Goal: Feedback & Contribution: Leave review/rating

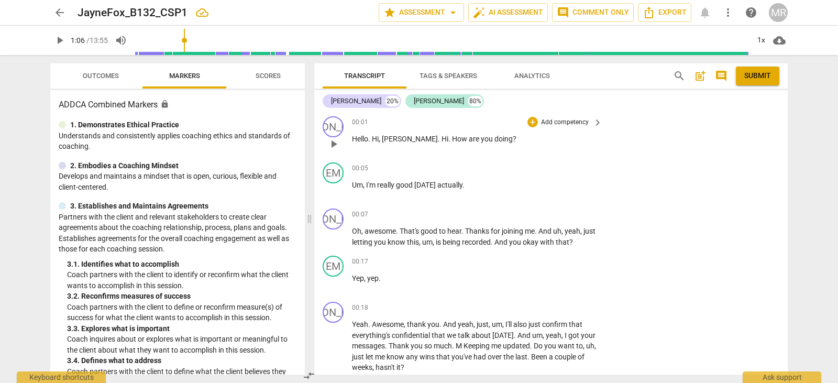
click at [557, 122] on p "Add competency" at bounding box center [565, 122] width 50 height 9
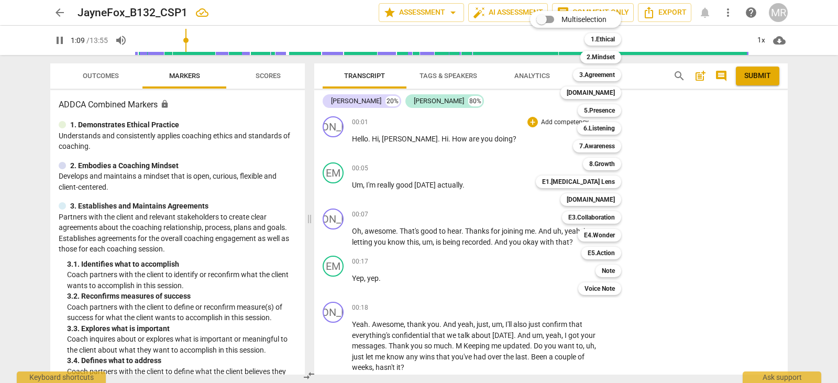
click at [57, 38] on div at bounding box center [419, 191] width 838 height 383
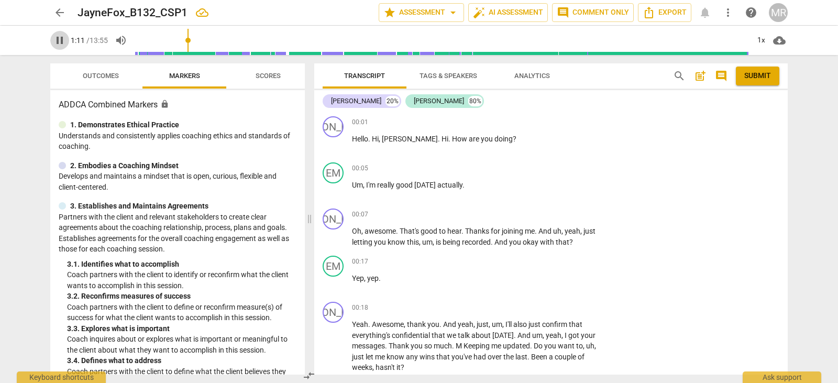
click at [58, 39] on span "pause" at bounding box center [59, 40] width 13 height 13
type input "72"
click at [572, 119] on p "Add competency" at bounding box center [565, 122] width 50 height 9
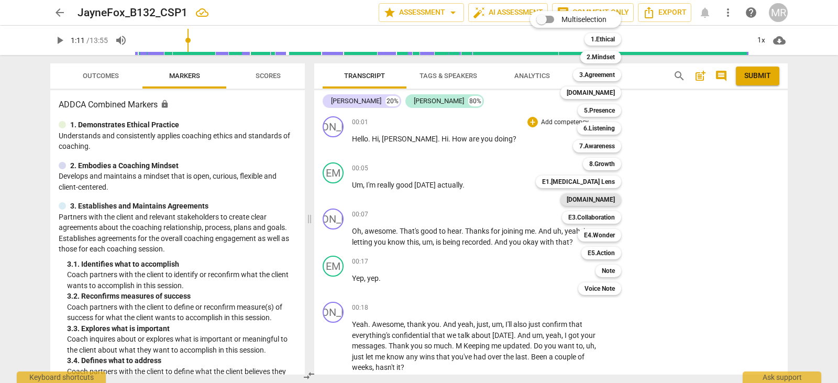
click at [604, 203] on b "[DOMAIN_NAME]" at bounding box center [591, 199] width 48 height 13
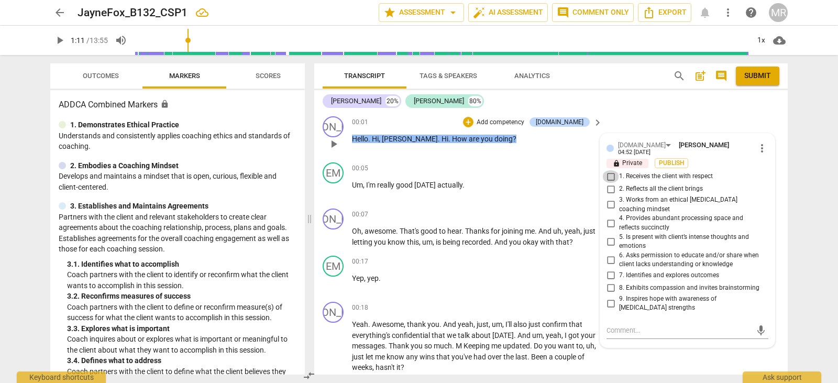
click at [611, 173] on input "1. Receives the client with respect" at bounding box center [610, 176] width 17 height 13
checkbox input "true"
click at [561, 214] on p "Add competency" at bounding box center [565, 214] width 50 height 9
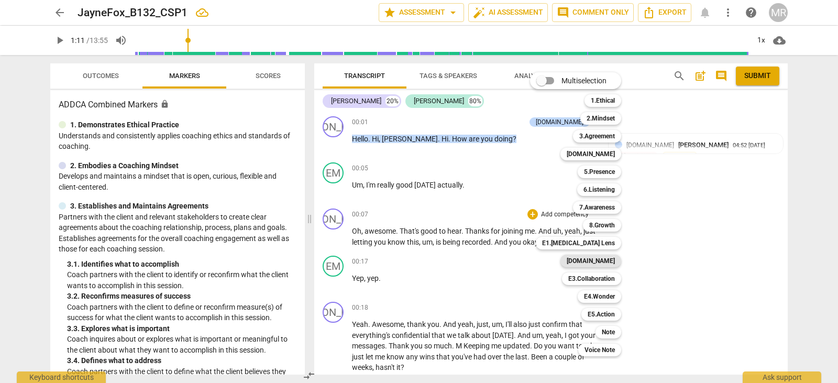
click at [597, 259] on b "[DOMAIN_NAME]" at bounding box center [591, 260] width 48 height 13
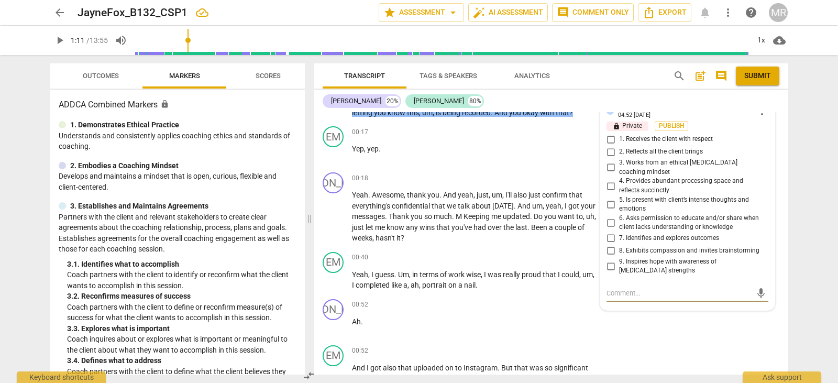
scroll to position [112, 0]
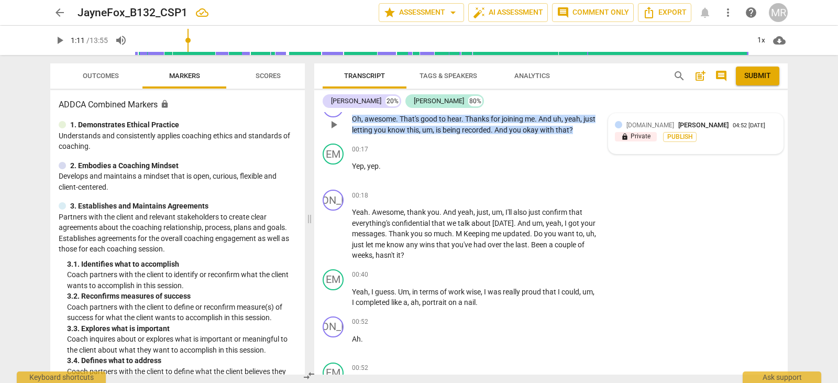
click at [678, 123] on span "[PERSON_NAME]" at bounding box center [703, 125] width 50 height 8
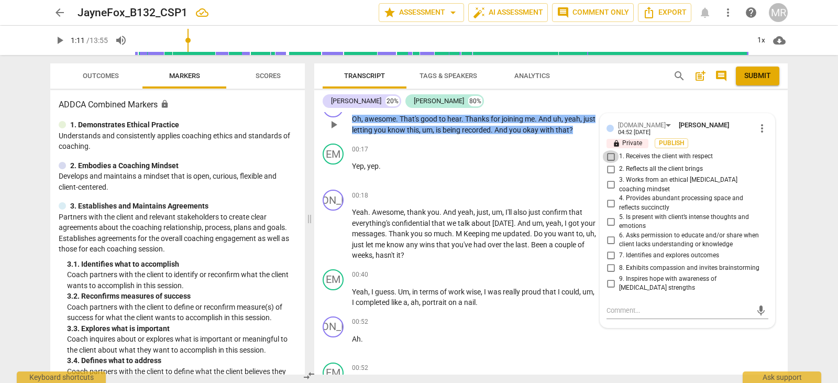
click at [609, 153] on input "1. Receives the client with respect" at bounding box center [610, 156] width 17 height 13
checkbox input "true"
click at [568, 198] on p "Add competency" at bounding box center [565, 195] width 50 height 9
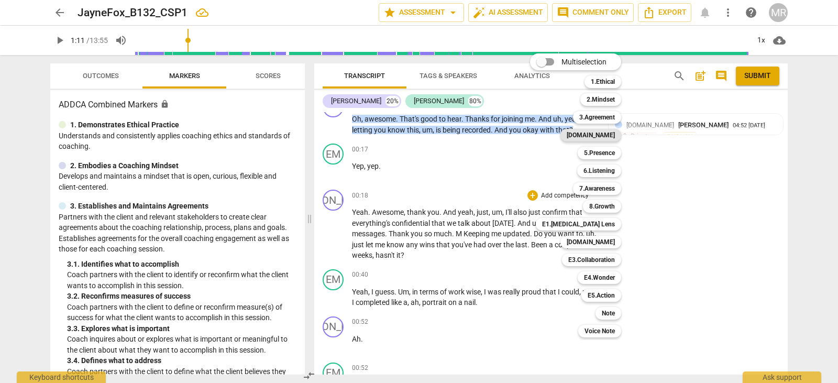
click at [616, 131] on div "[DOMAIN_NAME]" at bounding box center [590, 135] width 61 height 13
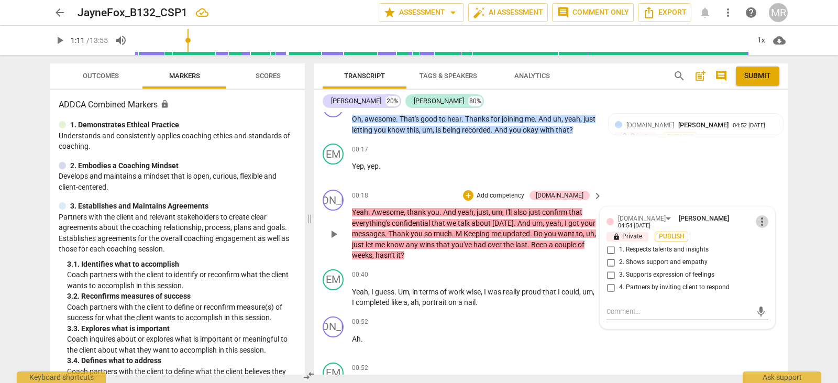
click at [758, 225] on span "more_vert" at bounding box center [762, 221] width 13 height 13
click at [768, 242] on li "Delete" at bounding box center [770, 239] width 36 height 20
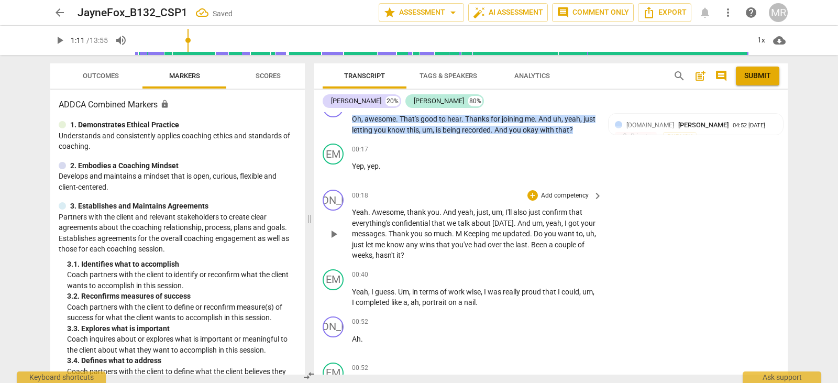
click at [578, 196] on p "Add competency" at bounding box center [565, 195] width 50 height 9
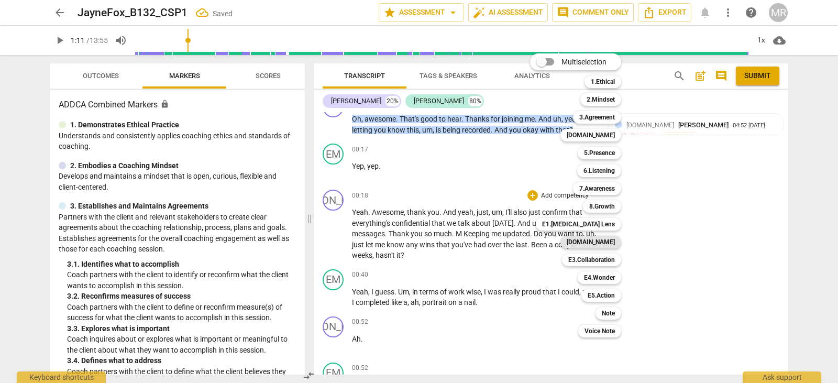
click at [600, 242] on b "[DOMAIN_NAME]" at bounding box center [591, 242] width 48 height 13
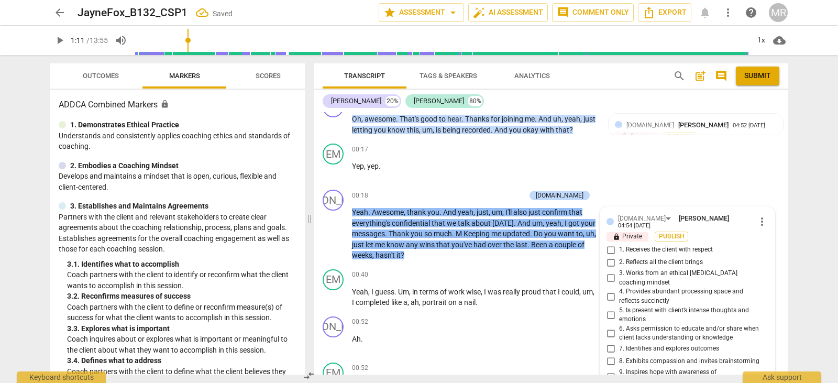
scroll to position [257, 0]
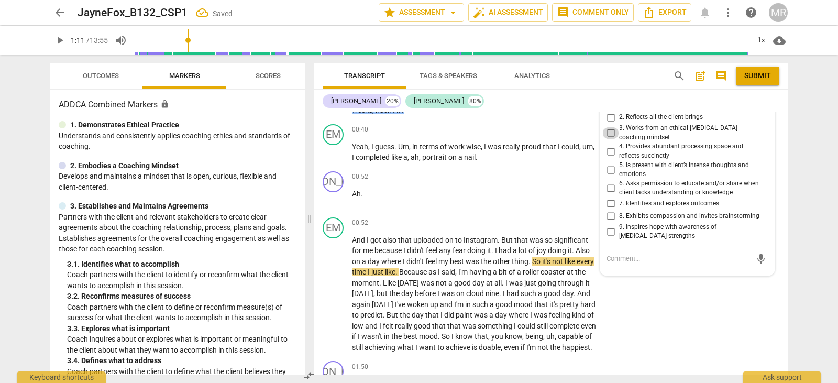
click at [607, 127] on input "3. Works from an ethical [MEDICAL_DATA] coaching mindset" at bounding box center [610, 133] width 17 height 13
checkbox input "true"
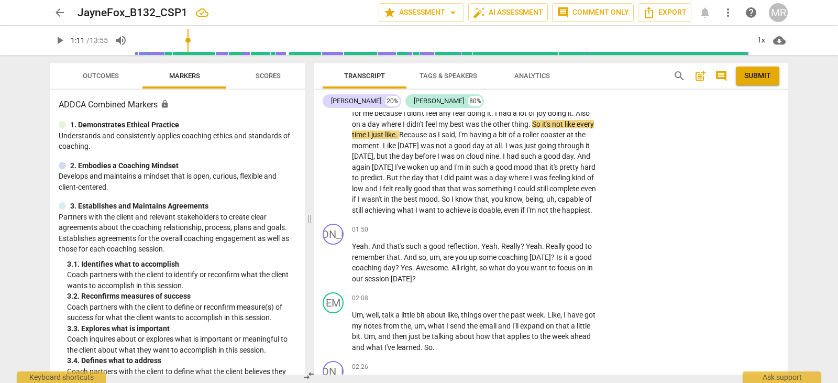
scroll to position [400, 0]
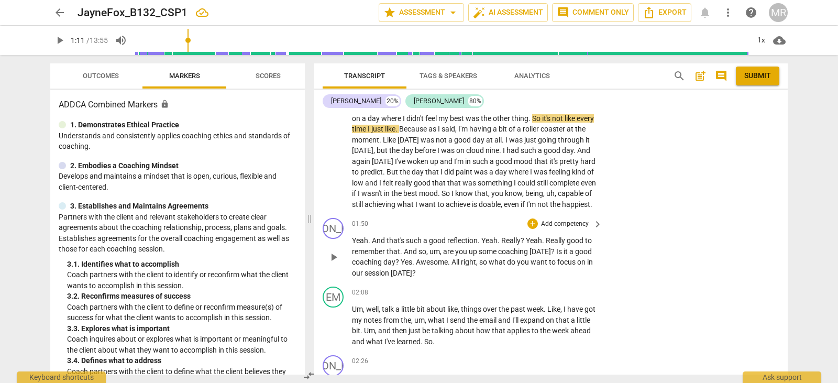
click at [568, 229] on p "Add competency" at bounding box center [565, 223] width 50 height 9
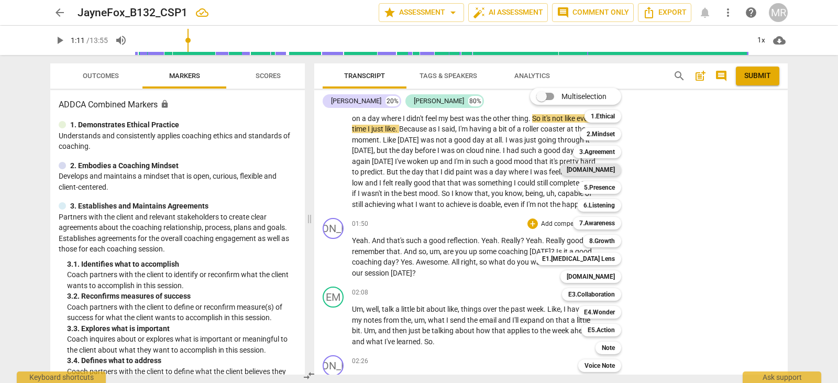
click at [609, 168] on b "[DOMAIN_NAME]" at bounding box center [591, 169] width 48 height 13
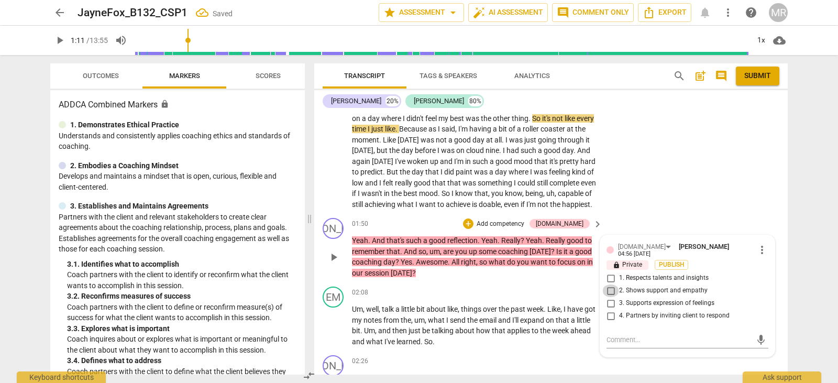
click at [607, 297] on input "2. Shows support and empathy" at bounding box center [610, 290] width 17 height 13
checkbox input "true"
click at [607, 322] on input "4. Partners by inviting client to respond" at bounding box center [610, 315] width 17 height 13
checkbox input "true"
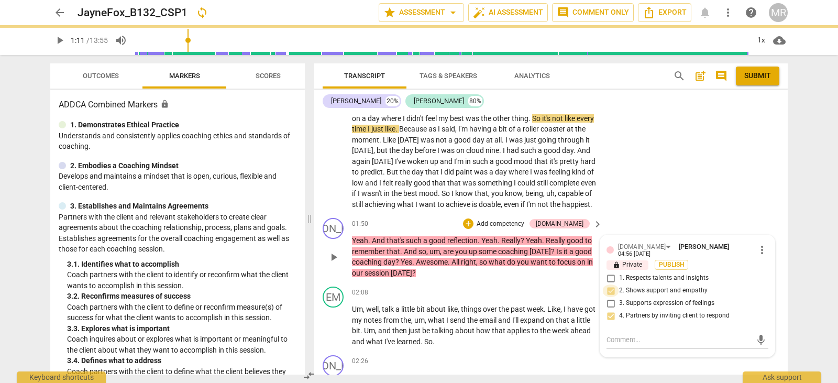
click at [607, 294] on input "2. Shows support and empathy" at bounding box center [610, 290] width 17 height 13
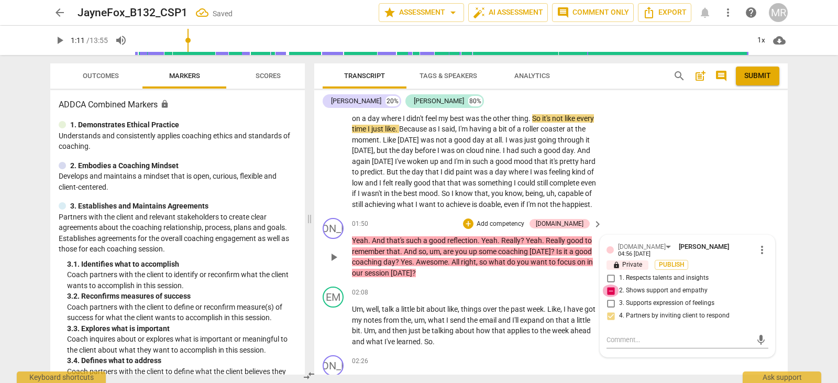
click at [607, 294] on input "2. Shows support and empathy" at bounding box center [610, 290] width 17 height 13
checkbox input "false"
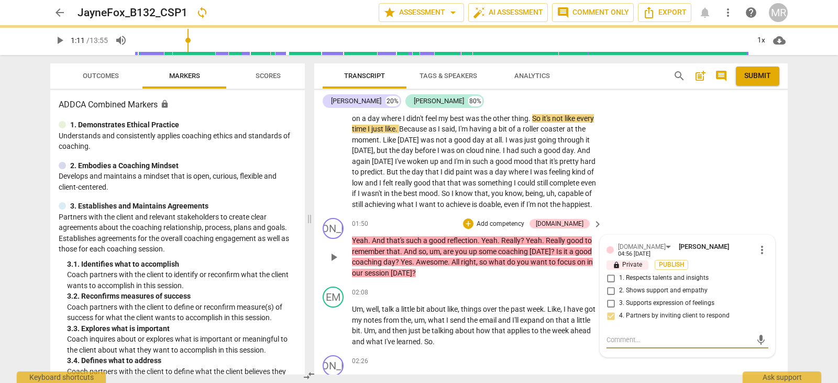
click at [613, 345] on textarea at bounding box center [678, 340] width 145 height 10
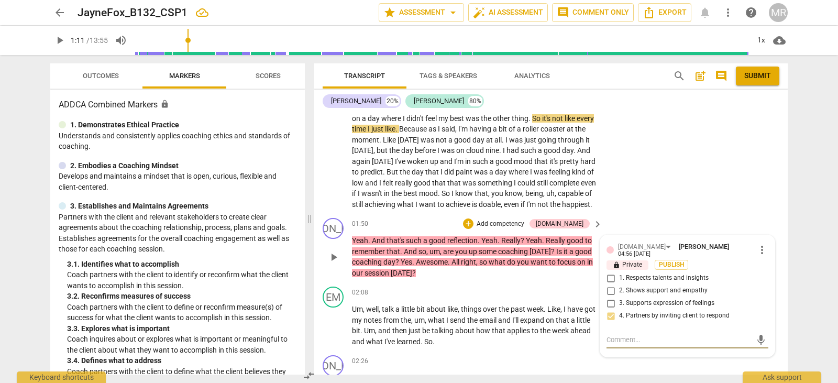
type textarea "v"
type textarea "ve"
type textarea "ver"
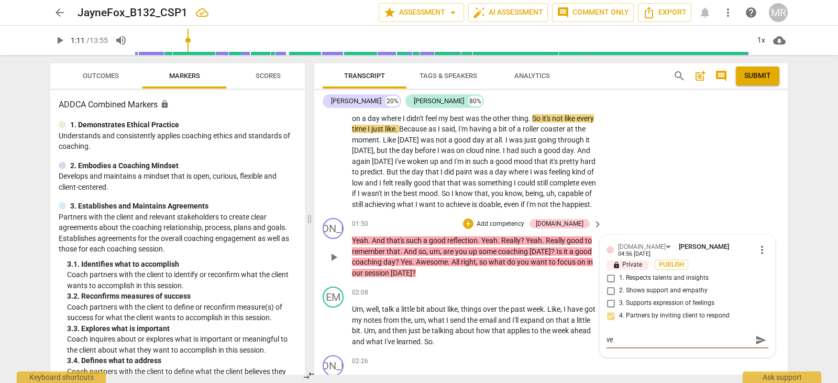
type textarea "ver"
type textarea "very"
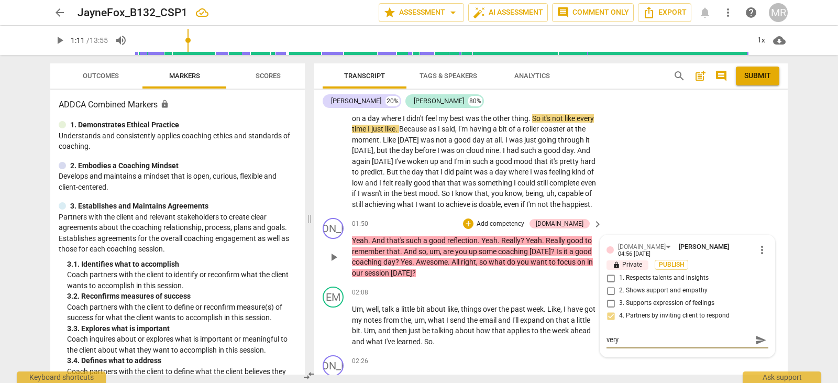
type textarea "very n"
type textarea "very ni"
type textarea "very nic"
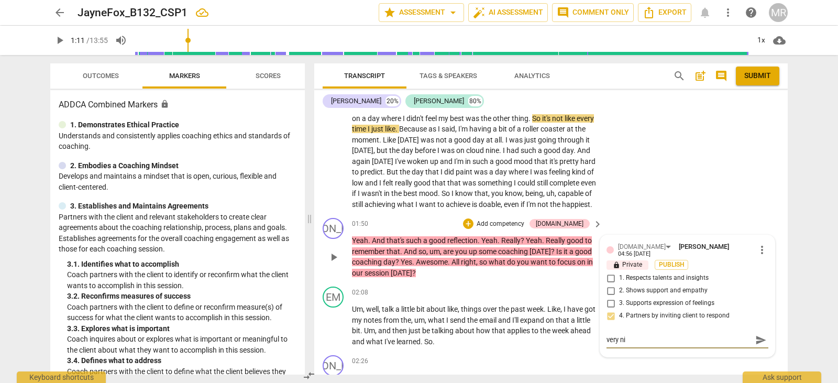
type textarea "very nic"
type textarea "very nice"
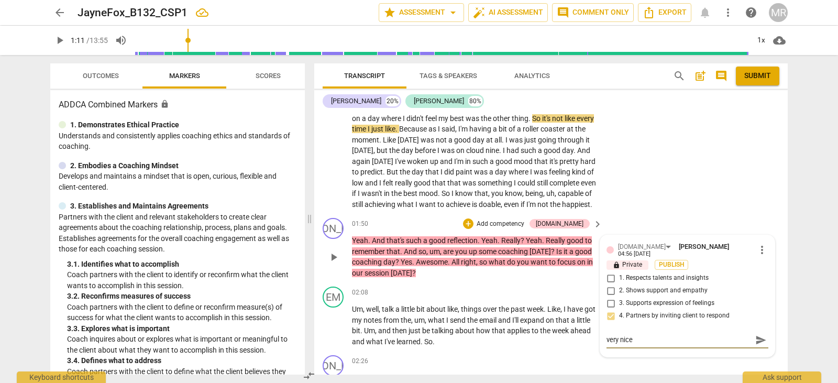
type textarea "very nice t"
type textarea "very nice th"
type textarea "very nice tha"
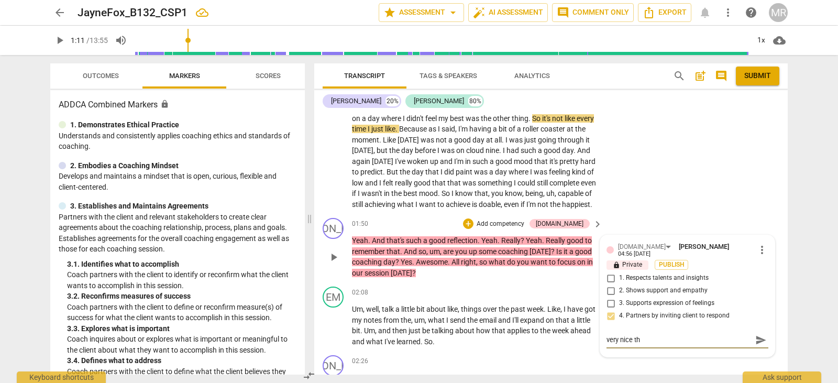
type textarea "very nice tha"
type textarea "very nice that"
type textarea "very nice that y"
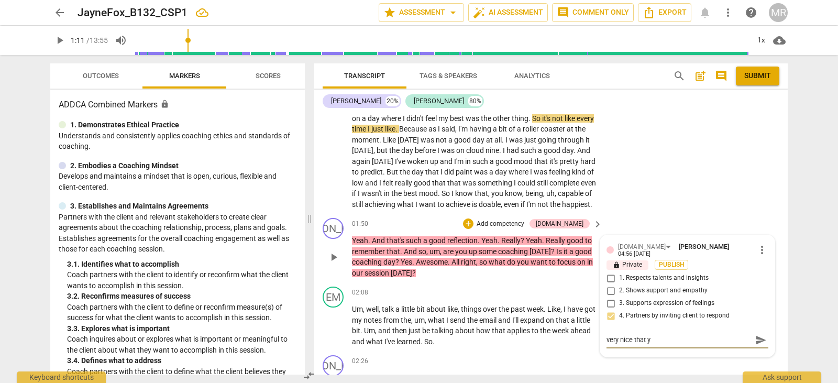
type textarea "very nice that yo"
type textarea "very nice that you"
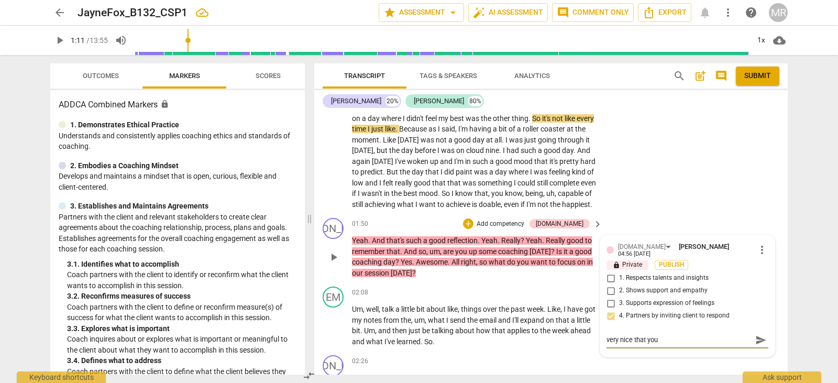
type textarea "very nice that you"
type textarea "very nice that you a"
type textarea "very nice that you as"
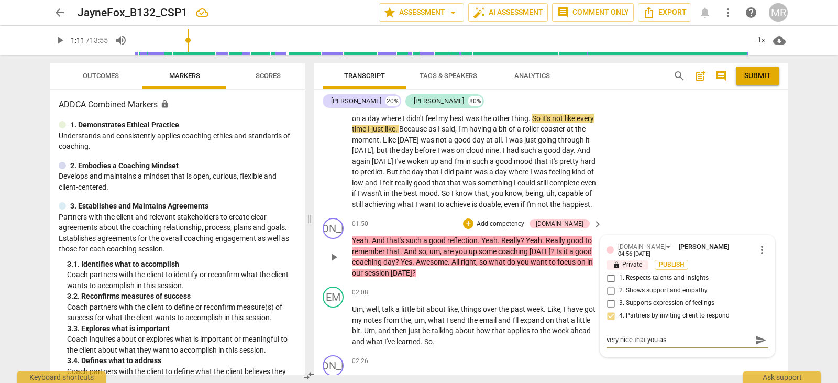
type textarea "very nice that you ask"
type textarea "very nice that you aske"
type textarea "very nice that you asked"
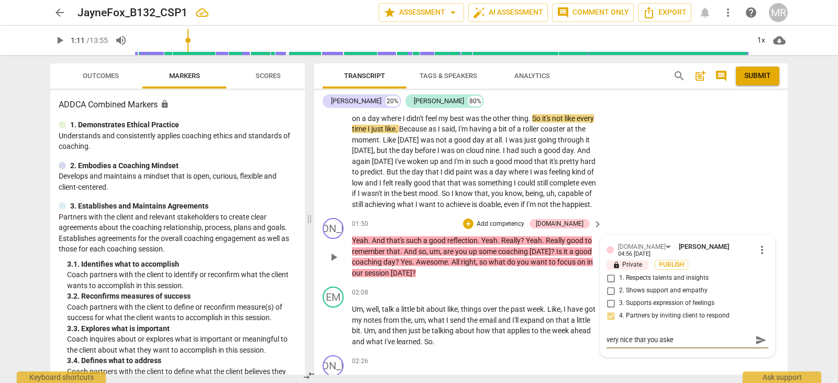
type textarea "very nice that you asked"
type textarea "very nice that you asked i"
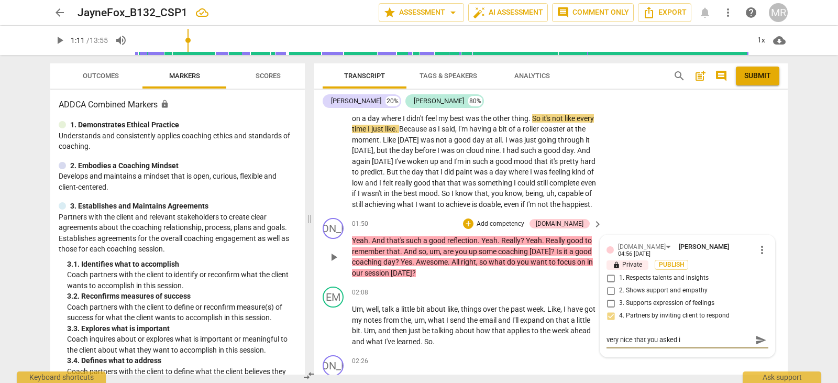
type textarea "very nice that you asked if"
type textarea "very nice that you asked if s"
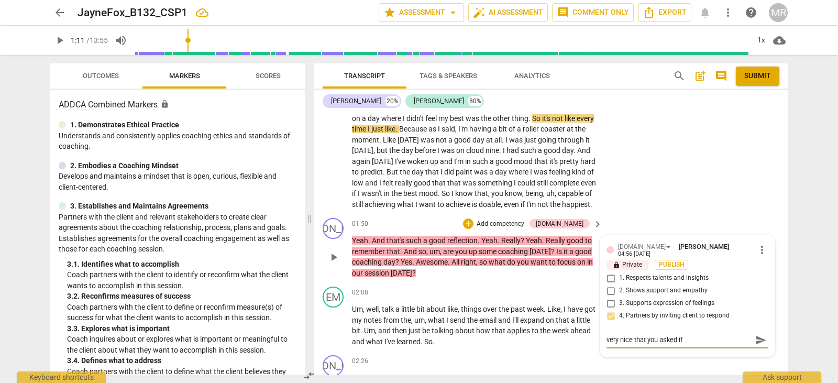
type textarea "very nice that you asked if s"
type textarea "very nice that you asked if sh"
type textarea "very nice that you asked if she"
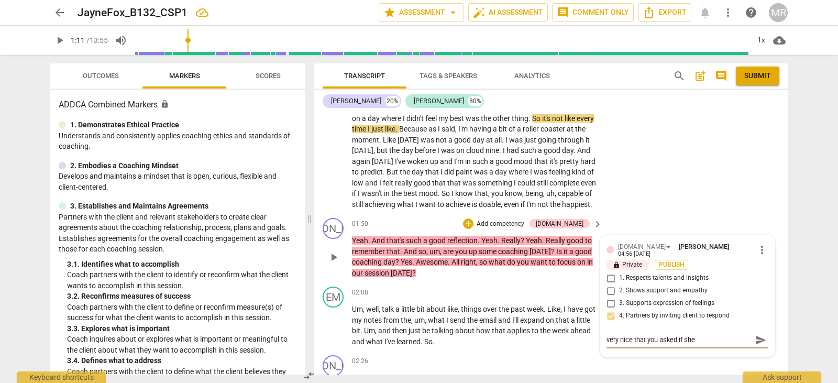
type textarea "very nice that you asked if she"
type textarea "very nice that you asked if she w"
type textarea "very nice that you asked if she wa"
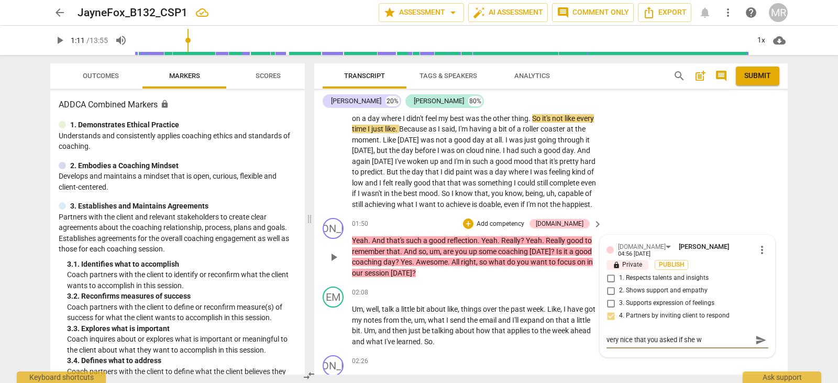
type textarea "very nice that you asked if she wa"
type textarea "very nice that you asked if she was"
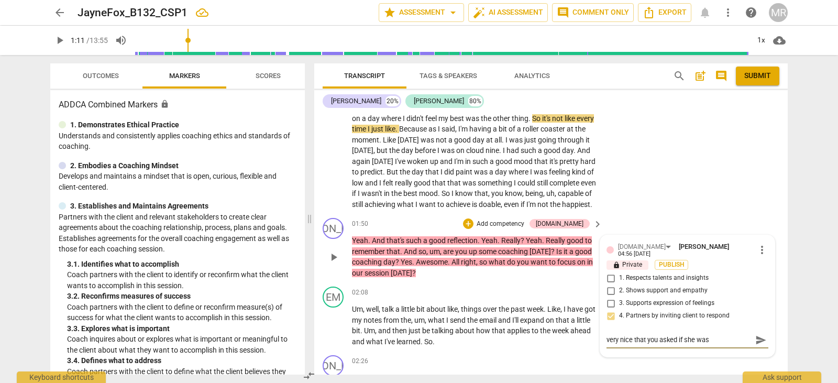
type textarea "very nice that you asked if she was r"
type textarea "very nice that you asked if she was re"
type textarea "very nice that you asked if she was rea"
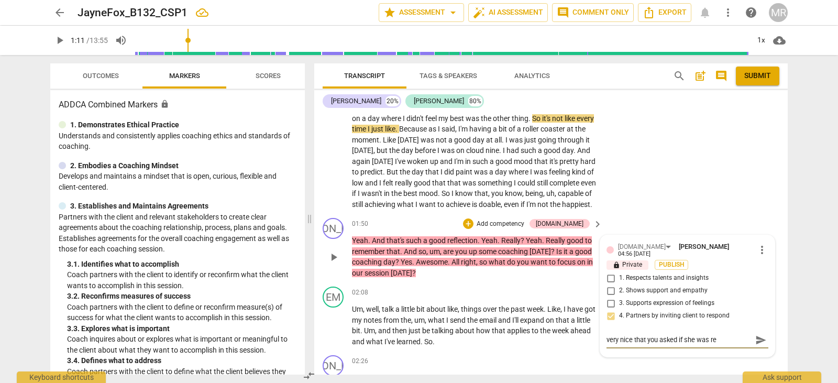
type textarea "very nice that you asked if she was rea"
type textarea "very nice that you asked if she was read"
type textarea "very nice that you asked if she was ready"
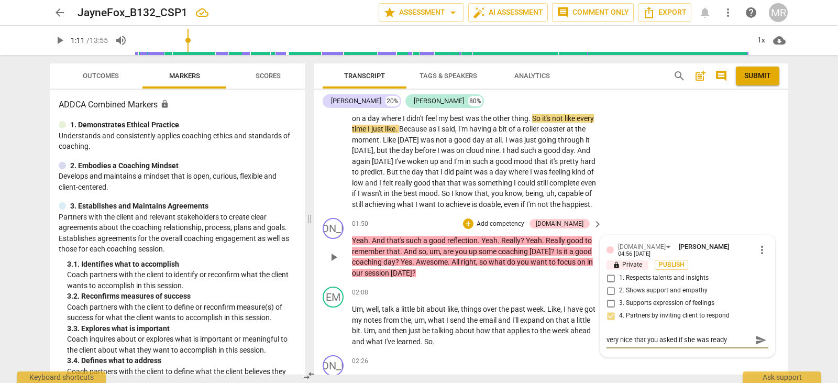
type textarea "very nice that you asked if she was ready"
type textarea "very nice that you asked if she was ready f"
type textarea "very nice that you asked if she was ready fo"
type textarea "very nice that you asked if she was ready for"
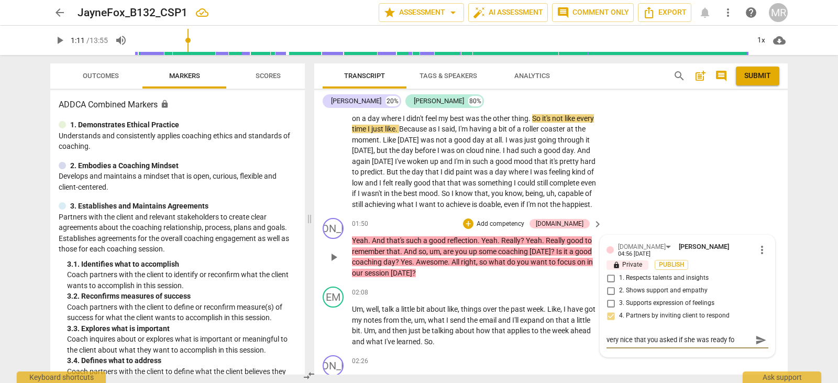
type textarea "very nice that you asked if she was ready for"
type textarea "very nice that you asked if she was ready for c"
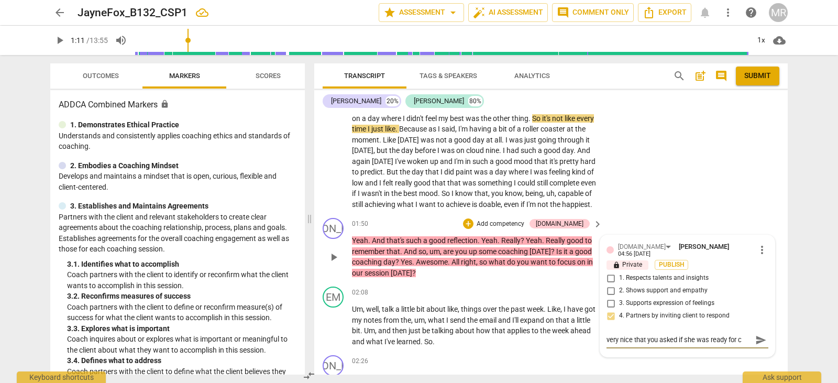
type textarea "very nice that you asked if she was ready for co"
type textarea "very nice that you asked if she was ready for coa"
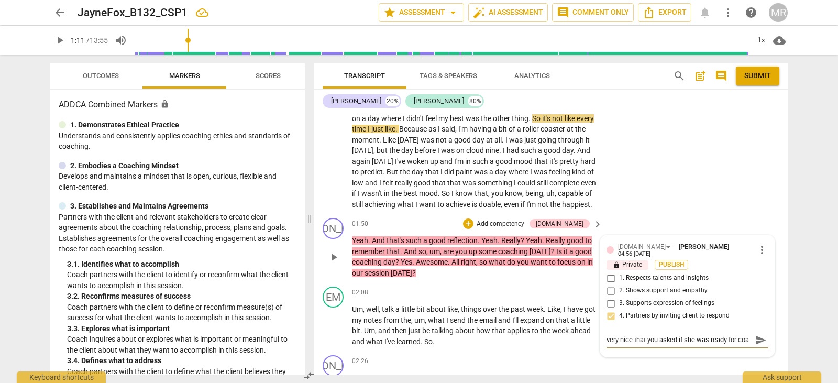
type textarea "very nice that you asked if she was ready for coac"
type textarea "very nice that you asked if she was ready for coach"
type textarea "very nice that you asked if she was ready for coachi"
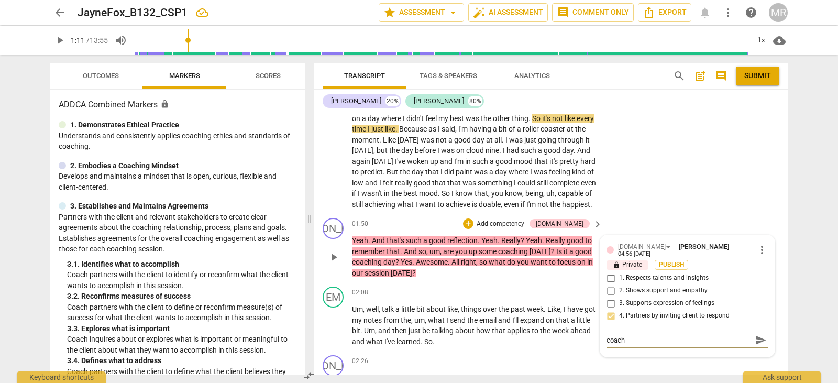
type textarea "very nice that you asked if she was ready for coachi"
type textarea "very nice that you asked if she was ready for coachin"
type textarea "very nice that you asked if she was ready for coaching"
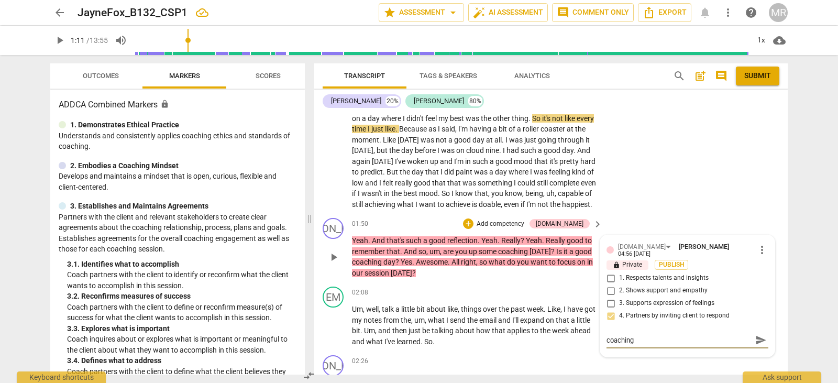
scroll to position [0, 0]
type textarea "very nice that you asked if she was ready for coaching"
type textarea "very nice that you asked if she was ready for coaching t"
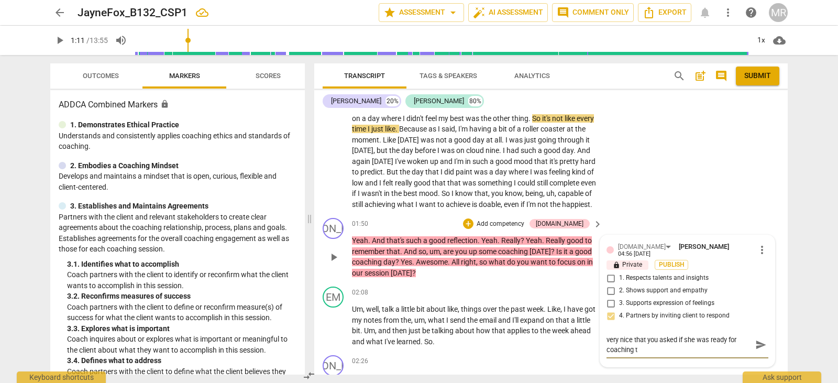
type textarea "very nice that you asked if she was ready for coaching to"
type textarea "very nice that you asked if she was ready for coaching [PERSON_NAME]"
type textarea "very nice that you asked if she was ready for coaching toda"
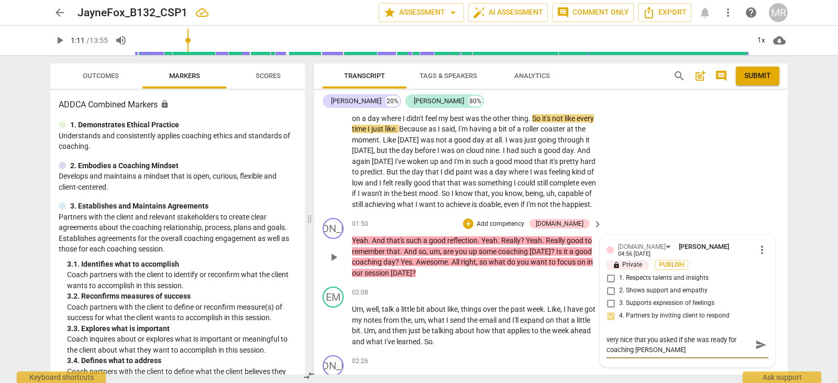
type textarea "very nice that you asked if she was ready for coaching toda"
type textarea "very nice that you asked if she was ready for coaching [DATE]"
type textarea "very nice that you asked if she was ready for coaching [DATE]."
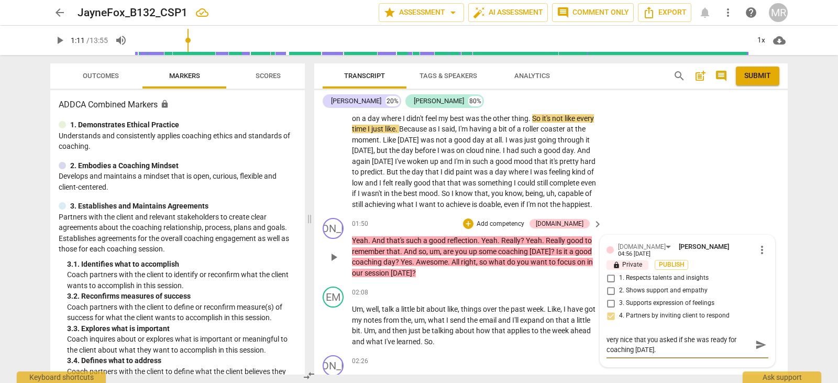
type textarea "very nice that you asked if she was ready for coaching [DATE]."
click at [725, 214] on div "EM play_arrow pause 00:52 + Add competency keyboard_arrow_right And I got also …" at bounding box center [550, 142] width 473 height 144
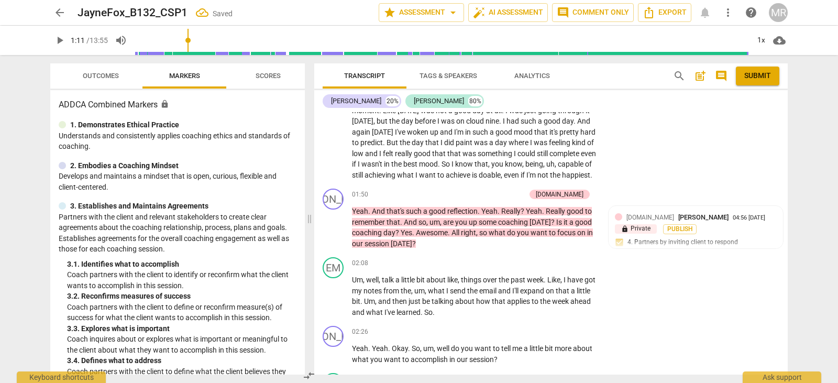
scroll to position [406, 0]
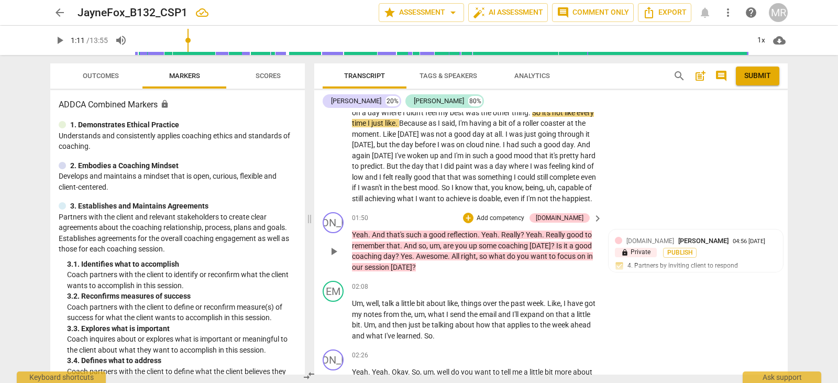
click at [525, 223] on p "Add competency" at bounding box center [500, 218] width 50 height 9
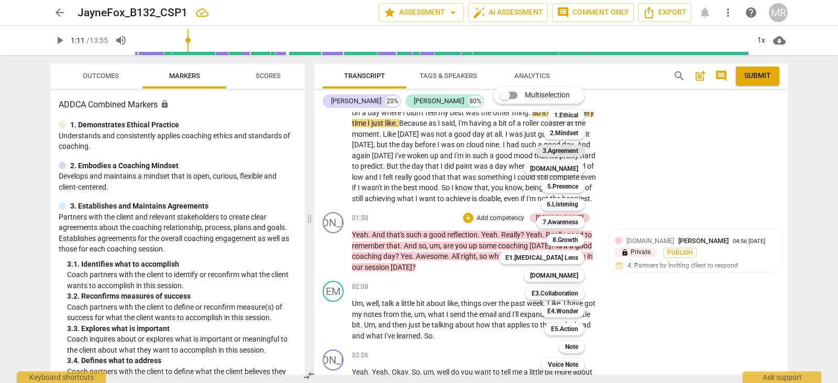
click at [564, 150] on b "3.Agreement" at bounding box center [560, 151] width 36 height 13
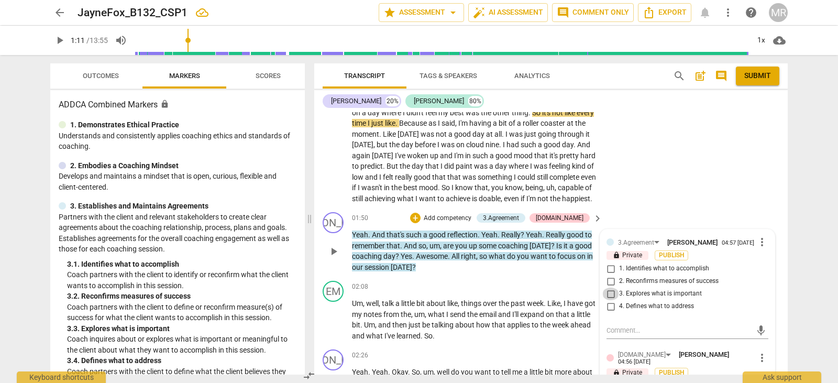
click at [611, 300] on input "3. Explores what is important" at bounding box center [610, 293] width 17 height 13
checkbox input "true"
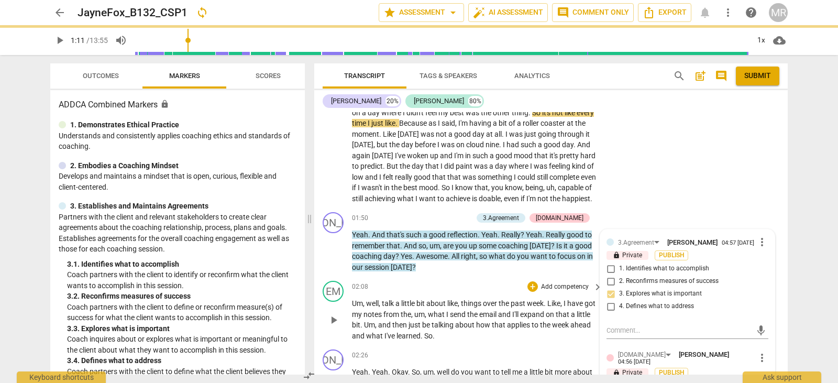
click at [549, 345] on div "EM play_arrow pause 02:08 + Add competency keyboard_arrow_right Um , well , tal…" at bounding box center [550, 310] width 473 height 69
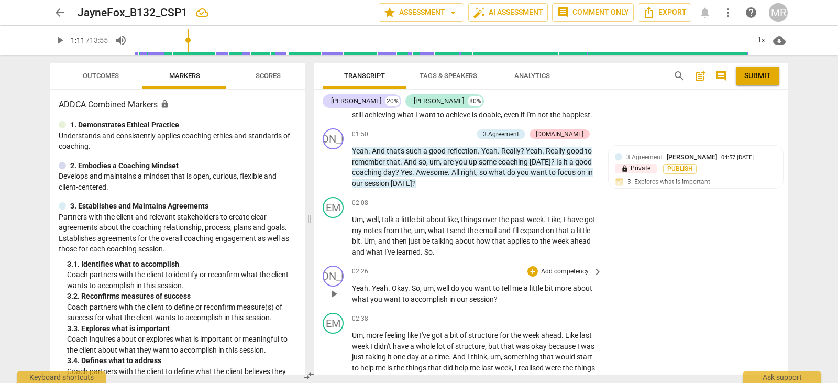
scroll to position [511, 0]
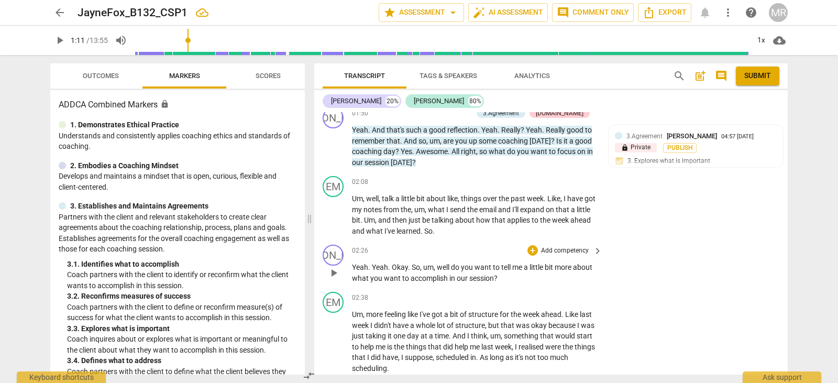
click at [579, 256] on p "Add competency" at bounding box center [565, 250] width 50 height 9
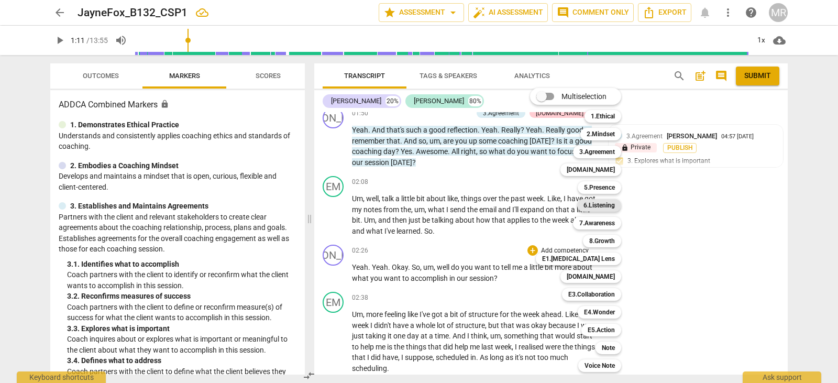
click at [606, 208] on b "6.Listening" at bounding box center [598, 205] width 31 height 13
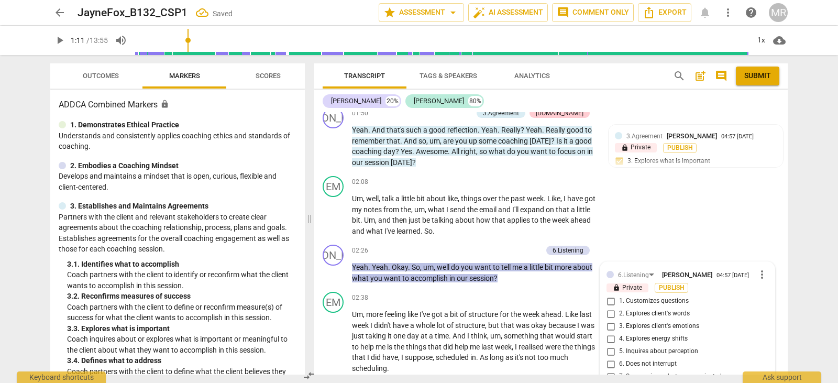
scroll to position [679, 0]
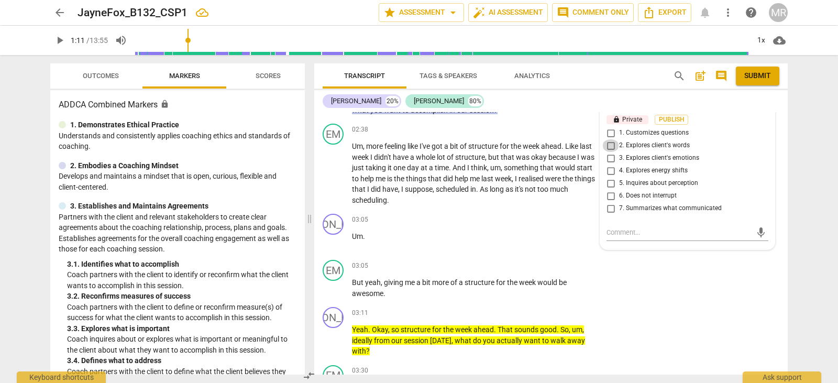
click at [608, 152] on input "2. Explores client's words" at bounding box center [610, 145] width 17 height 13
checkbox input "true"
click at [608, 202] on input "6. Does not interrupt" at bounding box center [610, 196] width 17 height 13
checkbox input "true"
click at [611, 237] on textarea at bounding box center [678, 232] width 145 height 10
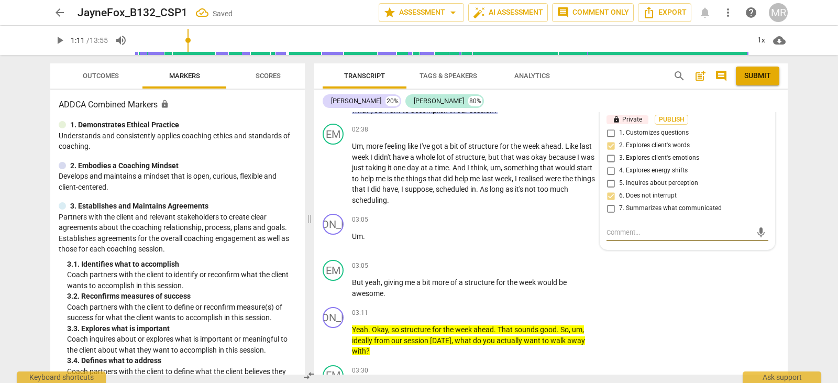
click at [608, 237] on textarea at bounding box center [678, 232] width 145 height 10
type textarea "Y"
type textarea "Yo"
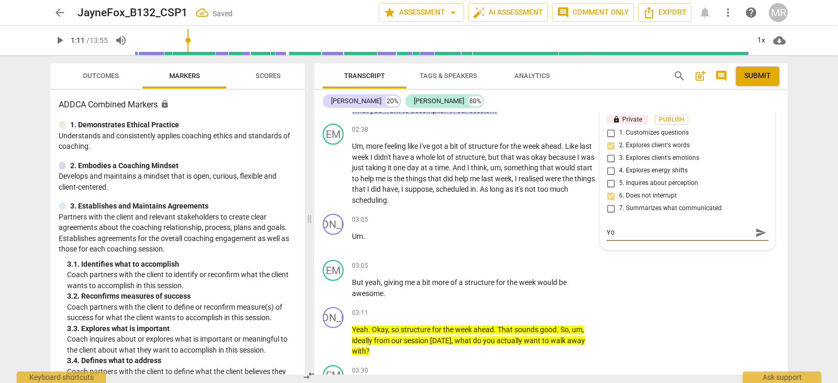
type textarea "You"
type textarea "Your"
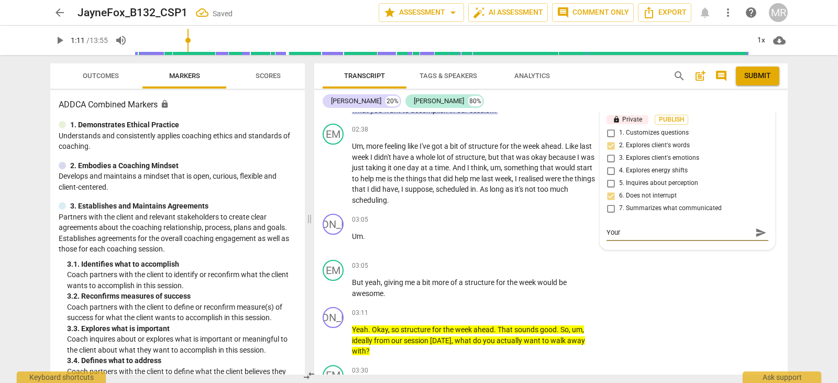
type textarea "Your"
type textarea "Your q"
type textarea "Your qu"
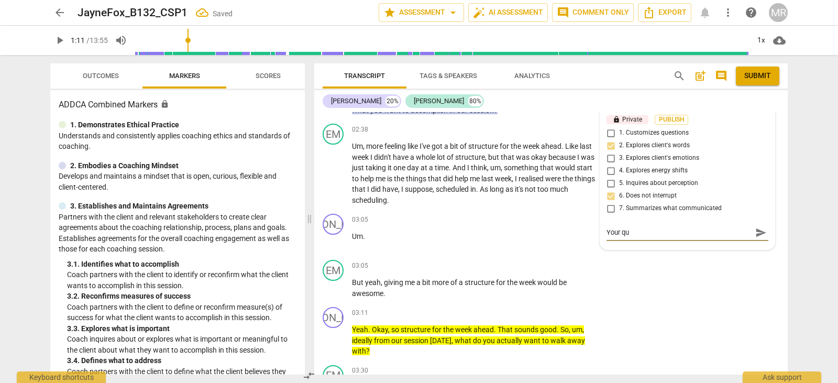
type textarea "Your que"
type textarea "Your ques"
type textarea "Your quest"
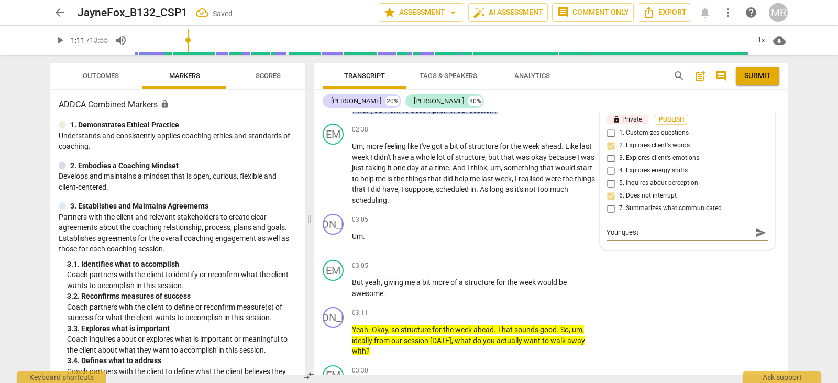
type textarea "Your questi"
type textarea "Your questio"
type textarea "Your question"
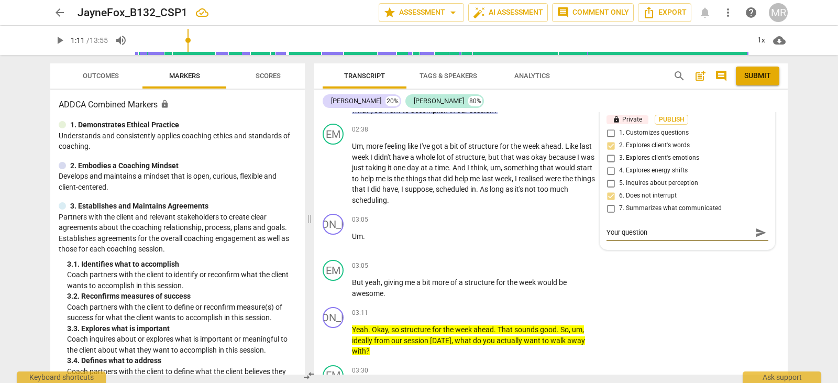
type textarea "Your question"
type textarea "Your question w"
type textarea "Your question wa"
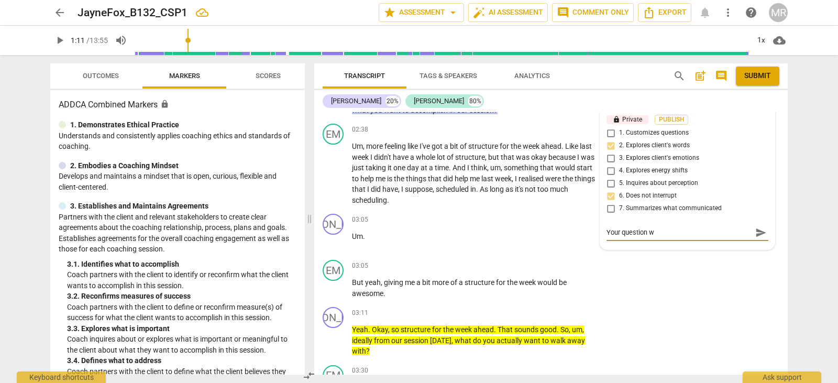
type textarea "Your question wa"
type textarea "Your question was"
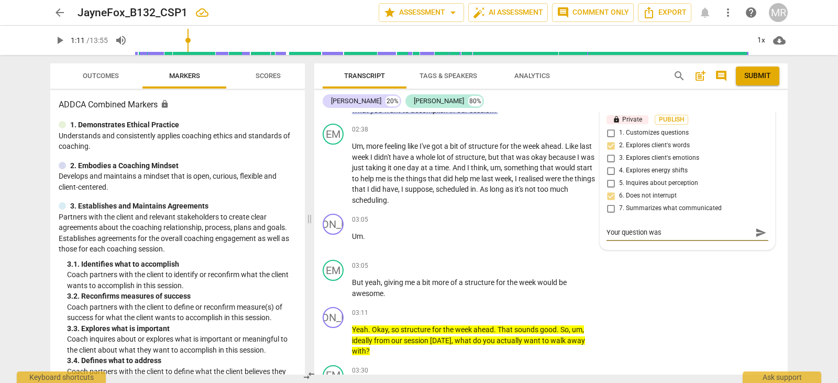
type textarea "Your question was f"
type textarea "Your question was fi"
type textarea "Your question was fin"
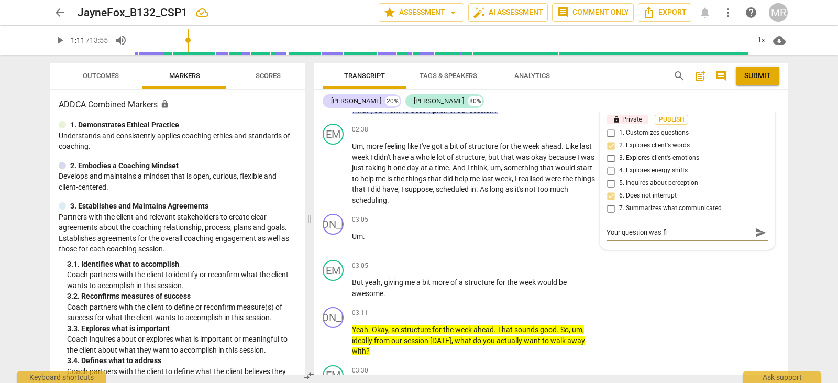
type textarea "Your question was fin"
type textarea "Your question was fine"
type textarea "Your question was fine,"
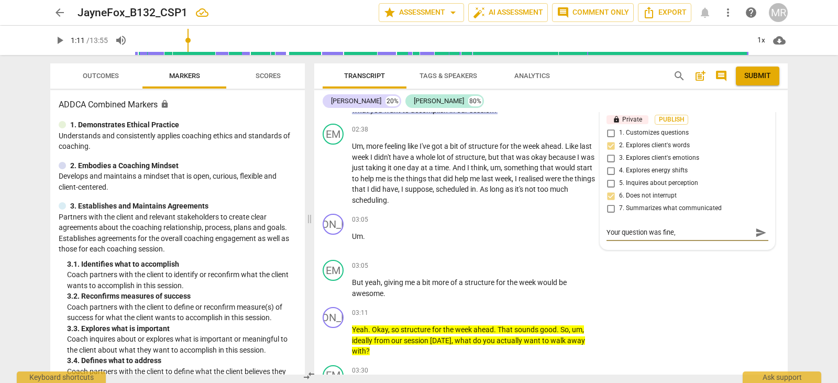
type textarea "Your question was fine,"
type textarea "Your question was fine"
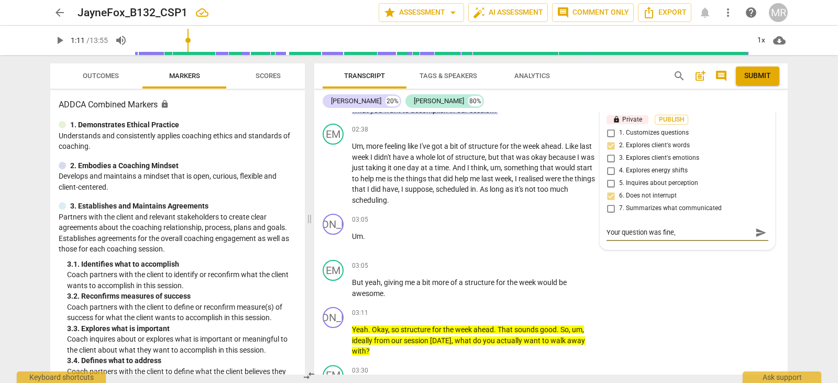
type textarea "Your question was fine"
type textarea "Your question was fine."
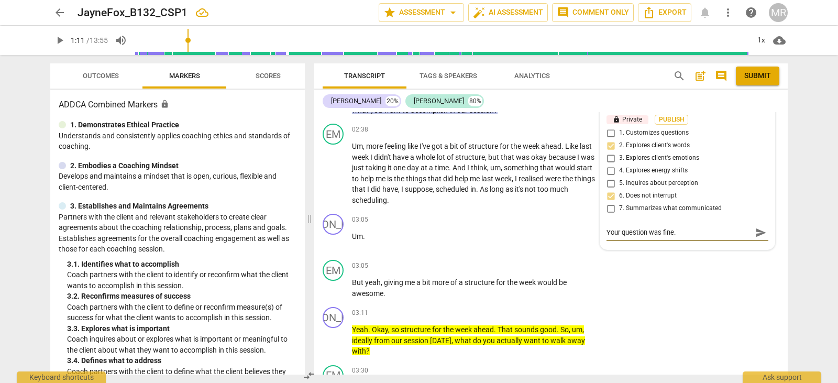
type textarea "Your question was fine."
type textarea "Your question was fine. Y"
type textarea "Your question was fine. Yo"
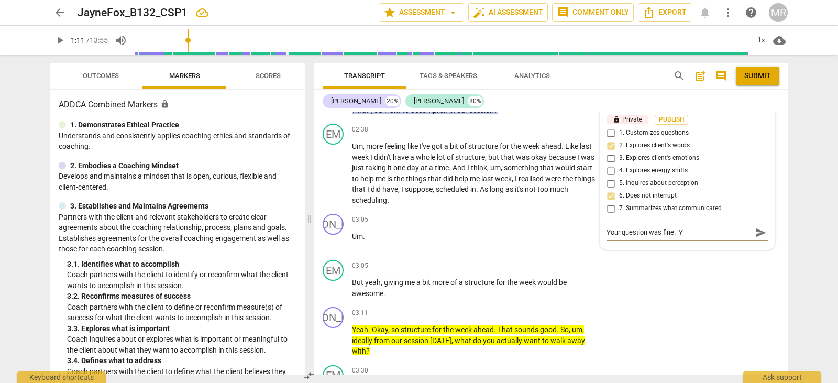
type textarea "Your question was fine. Yo"
type textarea "Your question was fine. You"
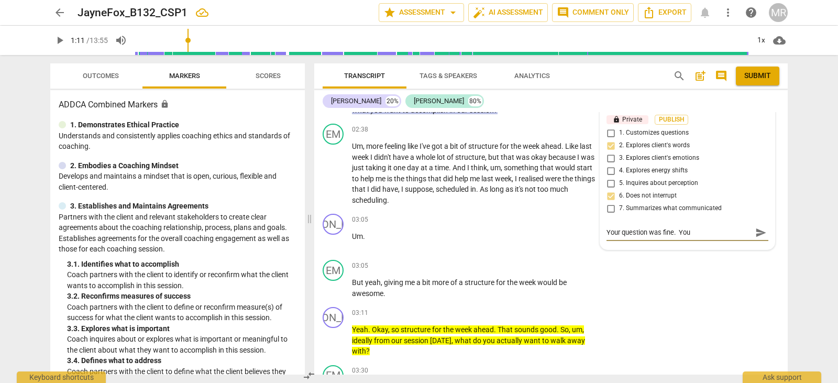
type textarea "Your question was fine. You d"
type textarea "Your question was fine. You do"
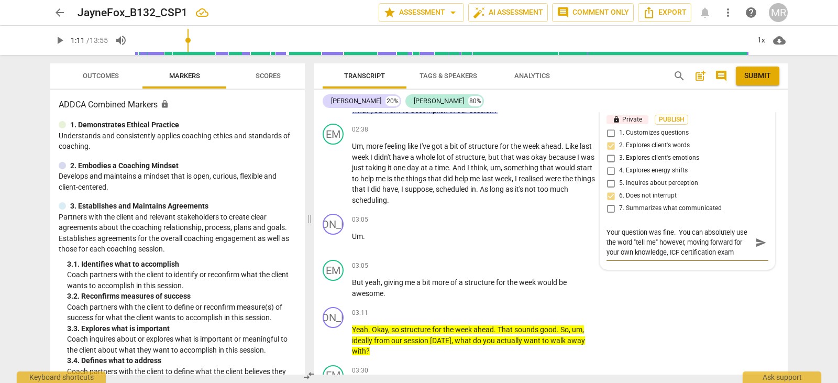
click at [667, 257] on textarea "Your question was fine. You can absolutely use the word "tell me" however, movi…" at bounding box center [678, 242] width 145 height 30
click at [697, 257] on textarea "Your question was fine. You can absolutely use the word "tell me" however, movi…" at bounding box center [678, 242] width 145 height 30
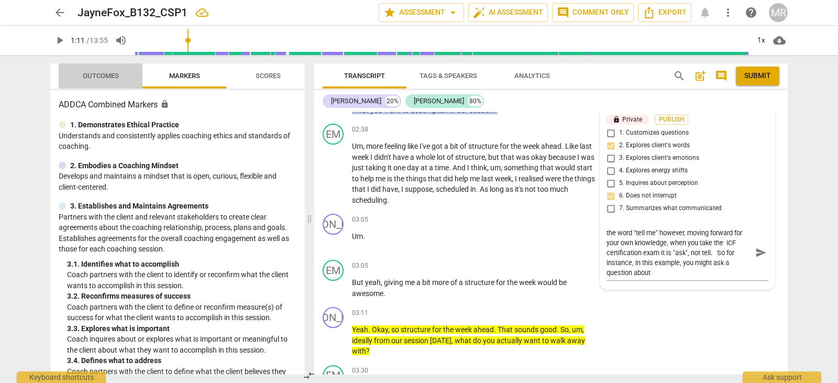
click at [96, 72] on span "Outcomes" at bounding box center [101, 76] width 36 height 8
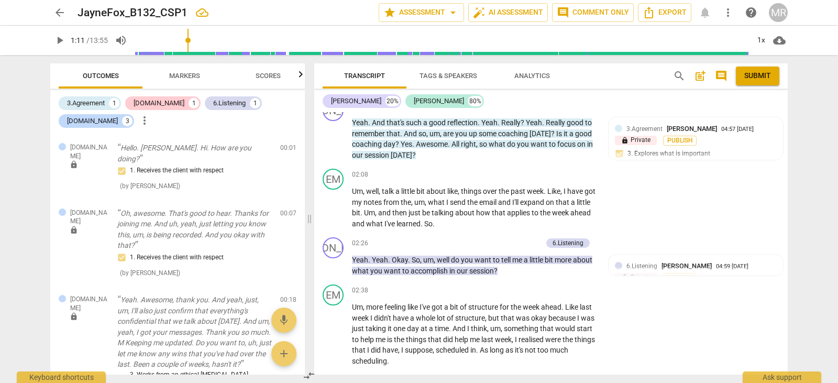
scroll to position [535, 0]
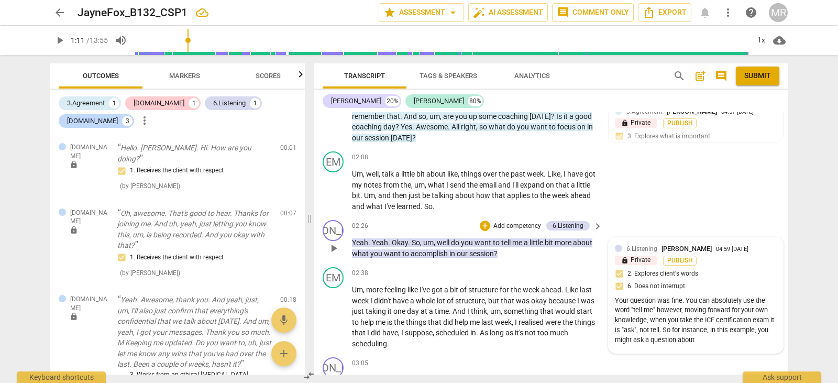
click at [724, 253] on div "04:59 [DATE]" at bounding box center [732, 249] width 32 height 7
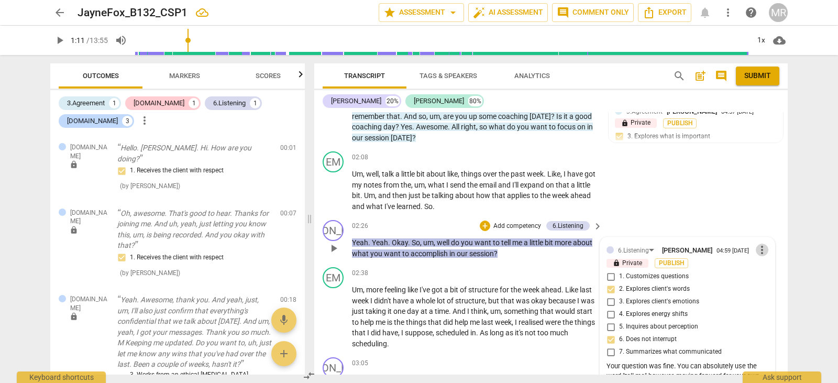
click at [759, 256] on span "more_vert" at bounding box center [762, 249] width 13 height 13
click at [769, 261] on li "Edit" at bounding box center [770, 261] width 36 height 20
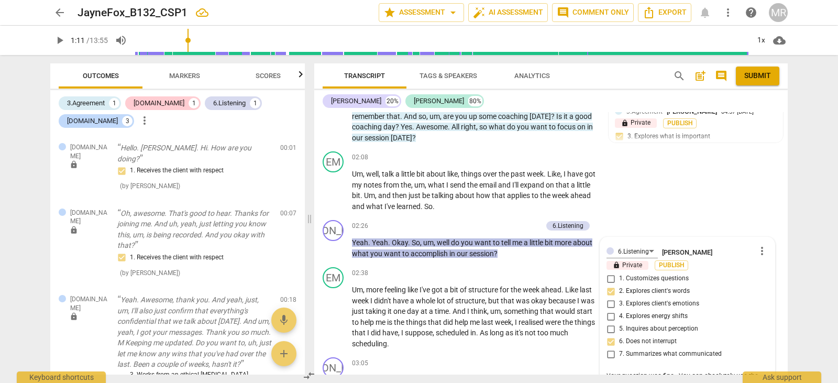
scroll to position [679, 0]
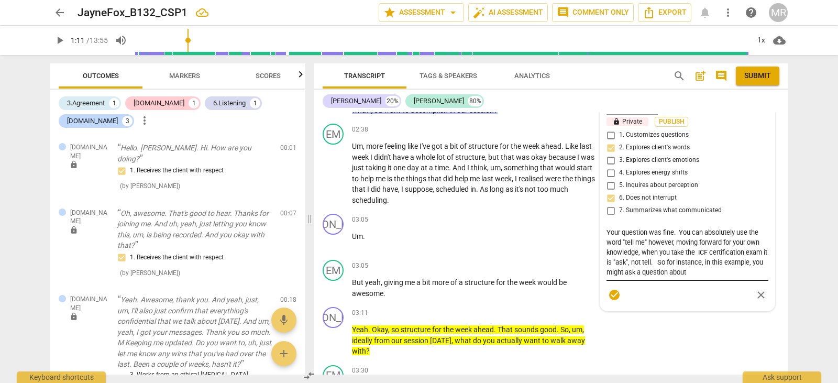
click at [704, 281] on div "Your question was fine. You can absolutely use the word "tell me" however, movi…" at bounding box center [687, 252] width 162 height 57
click at [704, 277] on textarea "Your question was fine. You can absolutely use the word "tell me" however, movi…" at bounding box center [687, 252] width 162 height 50
click at [703, 277] on textarea "Your question was fine. You can absolutely use the word "tell me" however, movi…" at bounding box center [687, 252] width 162 height 50
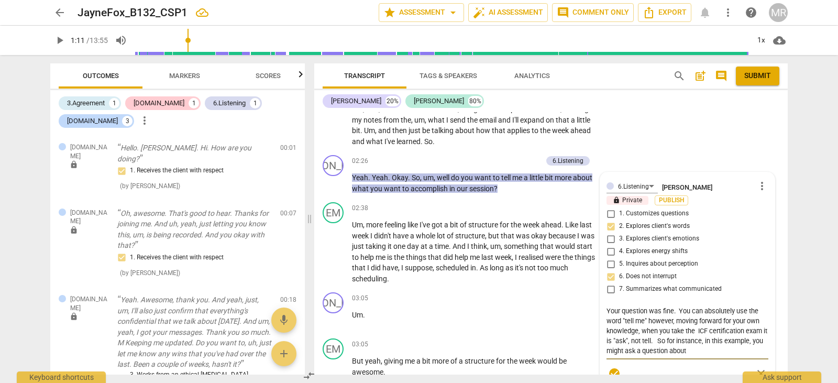
scroll to position [612, 0]
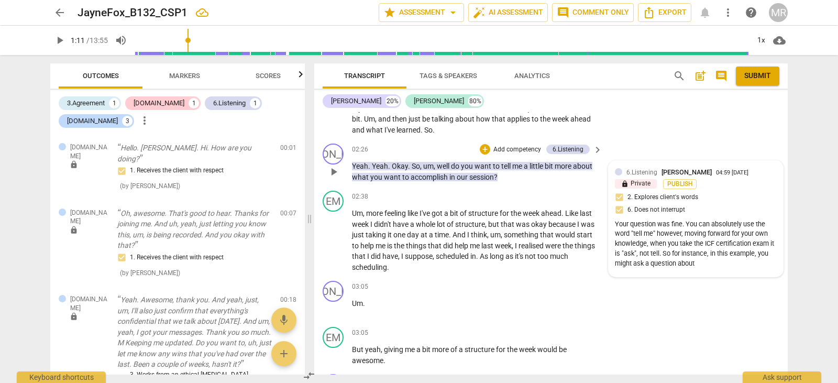
click at [734, 177] on div "6.Listening [PERSON_NAME] 04:59 [DATE] lock Private Publish 2. Explores client'…" at bounding box center [695, 219] width 174 height 116
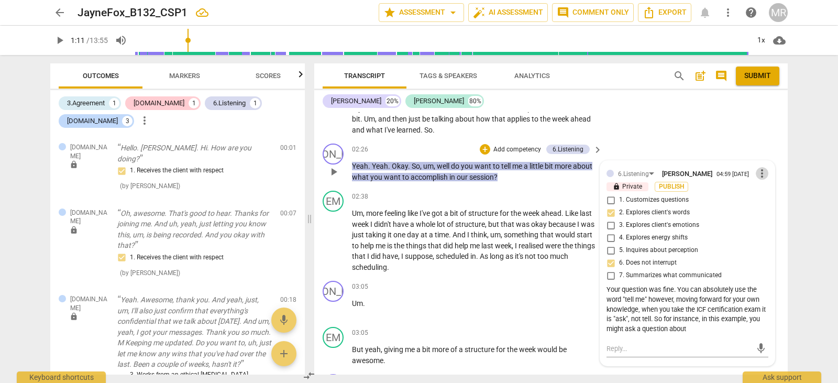
click at [756, 180] on span "more_vert" at bounding box center [762, 173] width 13 height 13
click at [756, 183] on li "Edit" at bounding box center [770, 184] width 36 height 20
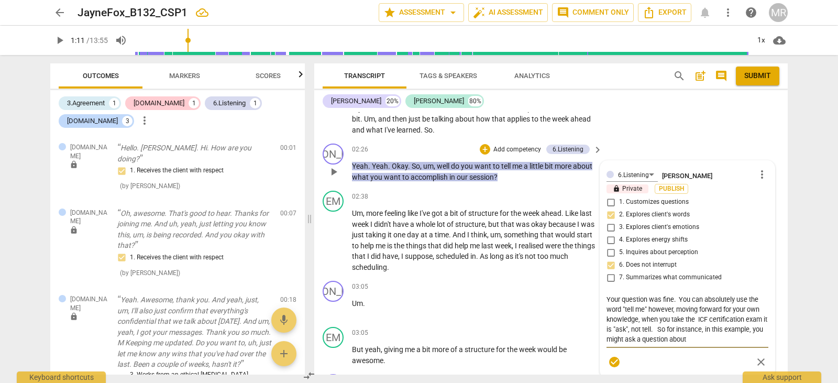
click at [704, 344] on textarea "Your question was fine. You can absolutely use the word "tell me" however, movi…" at bounding box center [687, 319] width 162 height 50
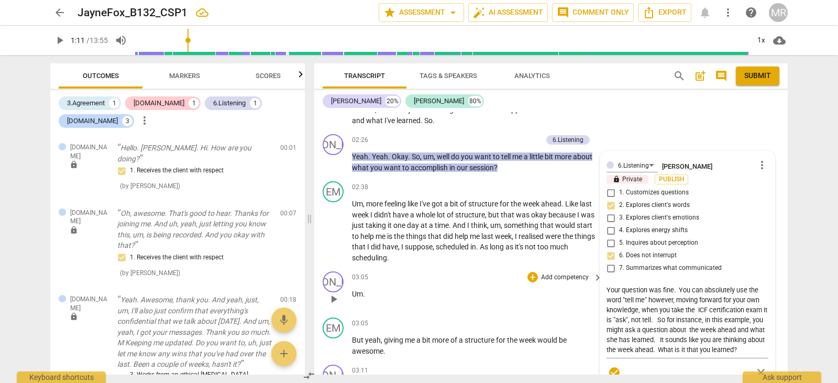
drag, startPoint x: 536, startPoint y: 274, endPoint x: 537, endPoint y: 298, distance: 24.6
click at [537, 298] on div "JA play_arrow pause 00:01 + Add competency [DOMAIN_NAME] keyboard_arrow_right H…" at bounding box center [550, 243] width 473 height 262
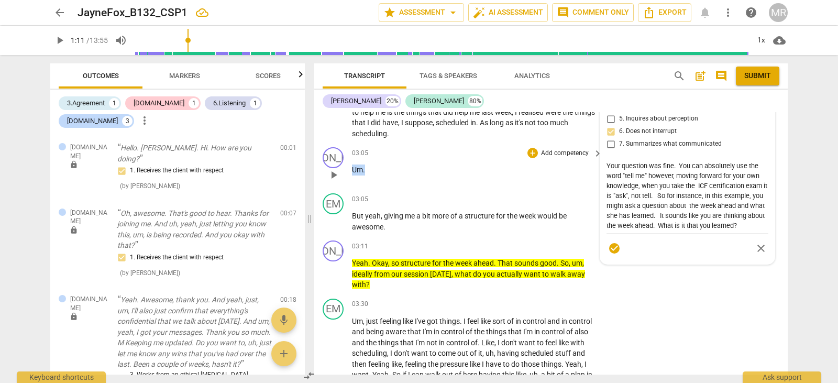
scroll to position [747, 0]
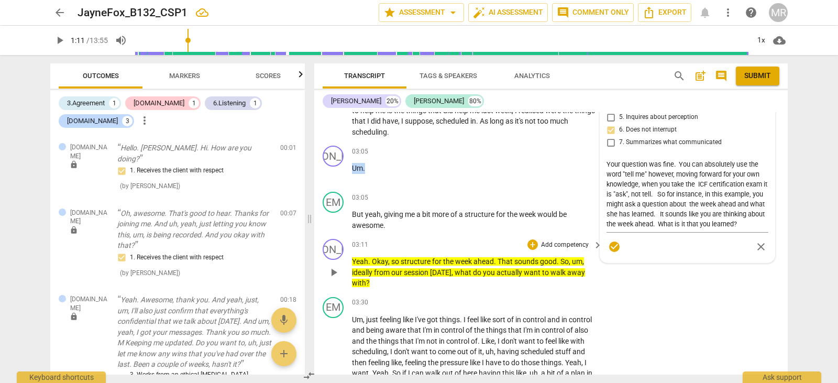
click at [558, 250] on p "Add competency" at bounding box center [565, 244] width 50 height 9
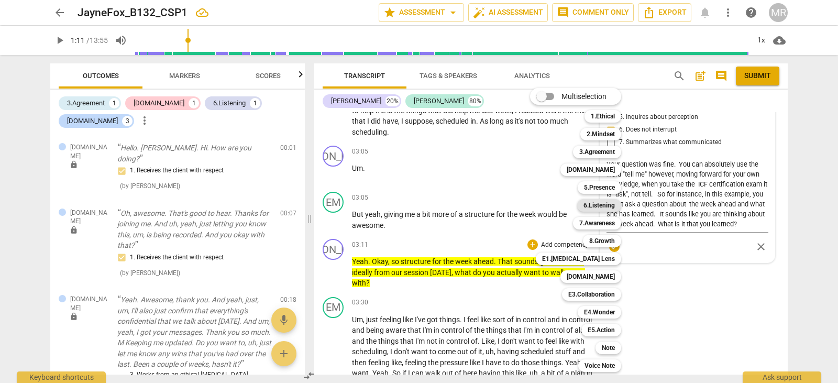
click at [603, 206] on b "6.Listening" at bounding box center [598, 205] width 31 height 13
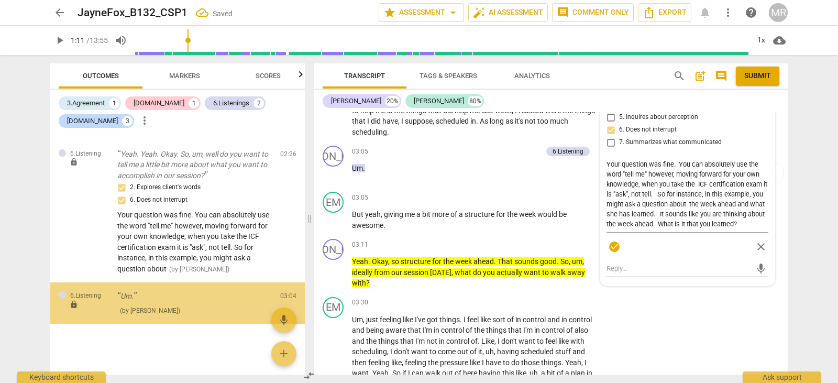
scroll to position [498, 0]
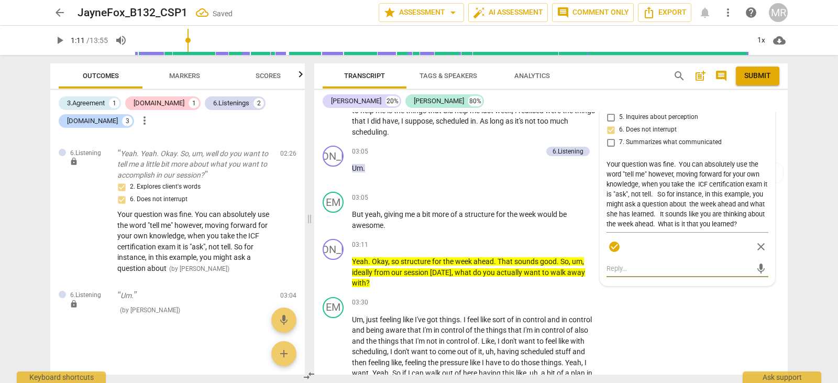
click at [606, 273] on textarea at bounding box center [678, 268] width 145 height 10
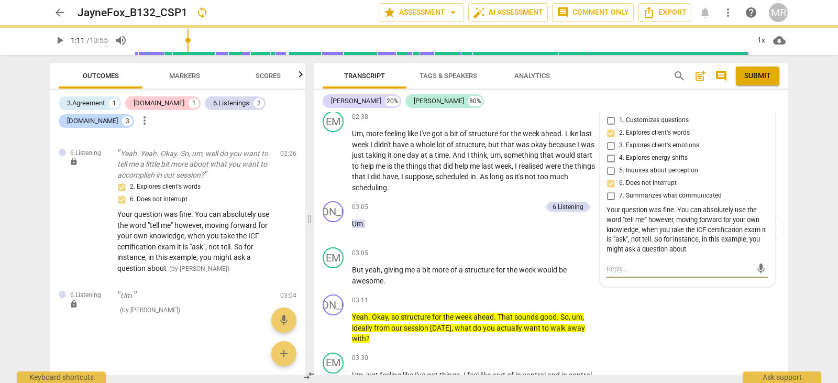
scroll to position [721, 0]
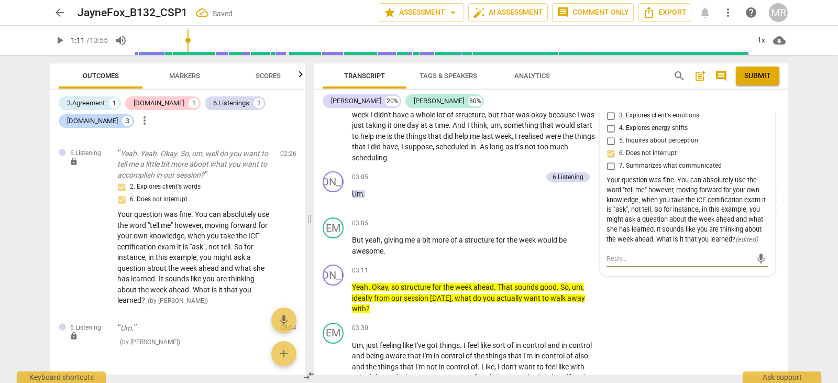
click at [606, 263] on textarea at bounding box center [678, 258] width 145 height 10
click at [569, 275] on p "Add competency" at bounding box center [565, 270] width 50 height 9
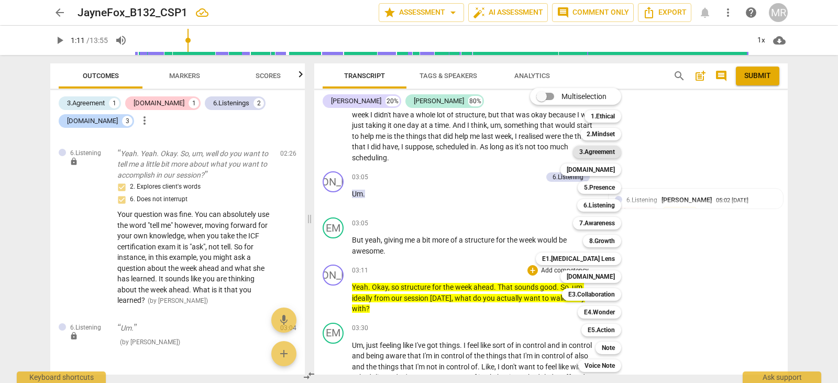
click at [606, 154] on b "3.Agreement" at bounding box center [597, 152] width 36 height 13
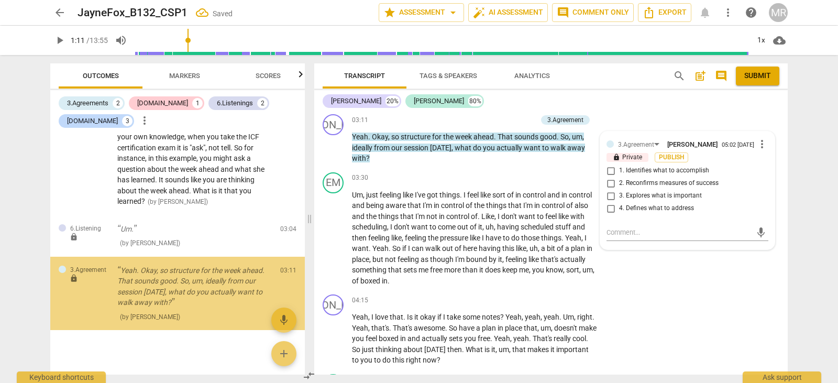
scroll to position [604, 0]
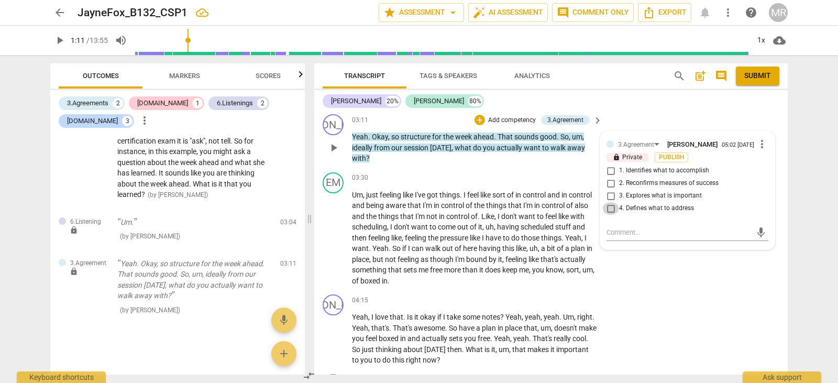
click at [608, 215] on input "4. Defines what to address" at bounding box center [610, 208] width 17 height 13
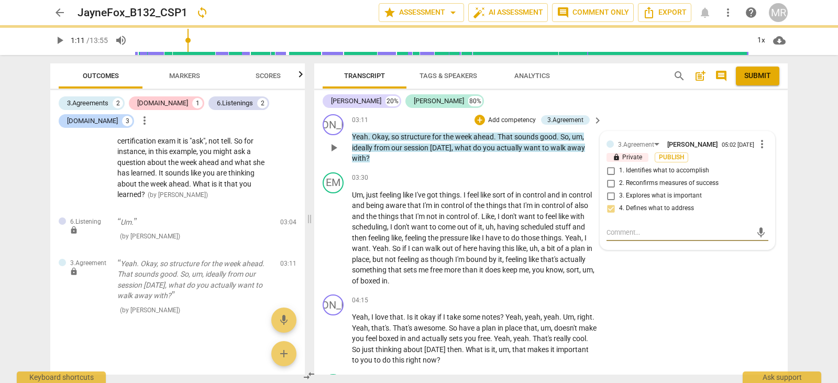
click at [613, 237] on textarea at bounding box center [678, 232] width 145 height 10
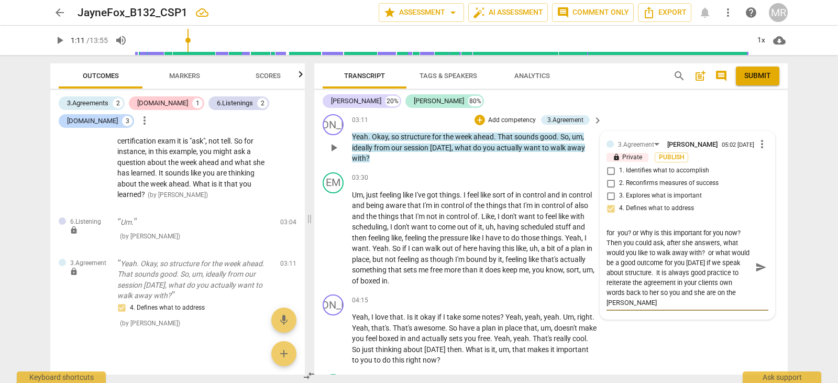
scroll to position [89, 0]
click at [450, 286] on p "Um , just feeling like I've got things . I feel like sort of in control and in …" at bounding box center [474, 238] width 245 height 97
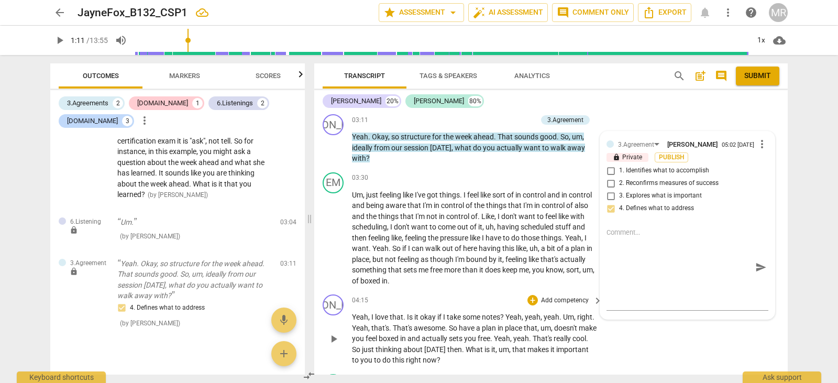
scroll to position [0, 0]
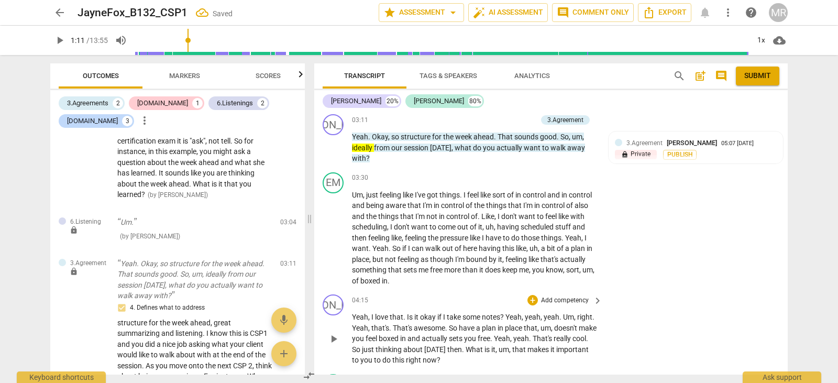
click at [560, 305] on p "Add competency" at bounding box center [565, 300] width 50 height 9
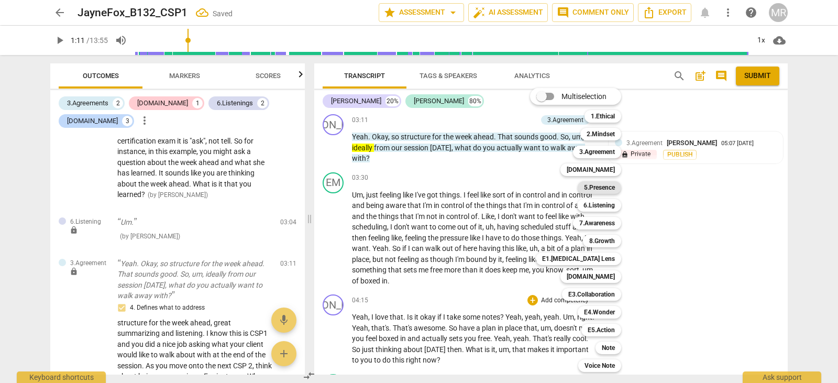
click at [611, 189] on b "5.Presence" at bounding box center [599, 187] width 31 height 13
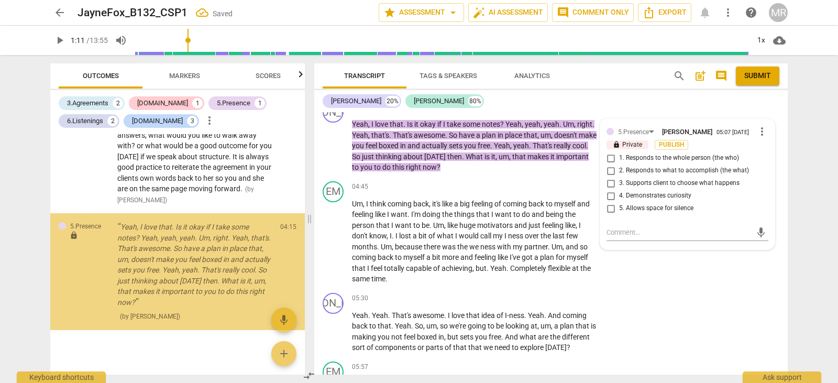
scroll to position [906, 0]
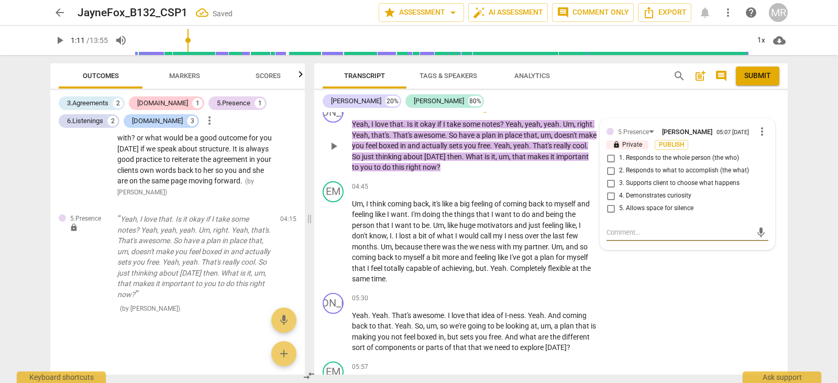
click at [611, 190] on input "3. Supports client to choose what happens" at bounding box center [610, 183] width 17 height 13
click at [607, 177] on input "2. Responds to what to accomplish (the what)" at bounding box center [610, 170] width 17 height 13
